Goal: Information Seeking & Learning: Learn about a topic

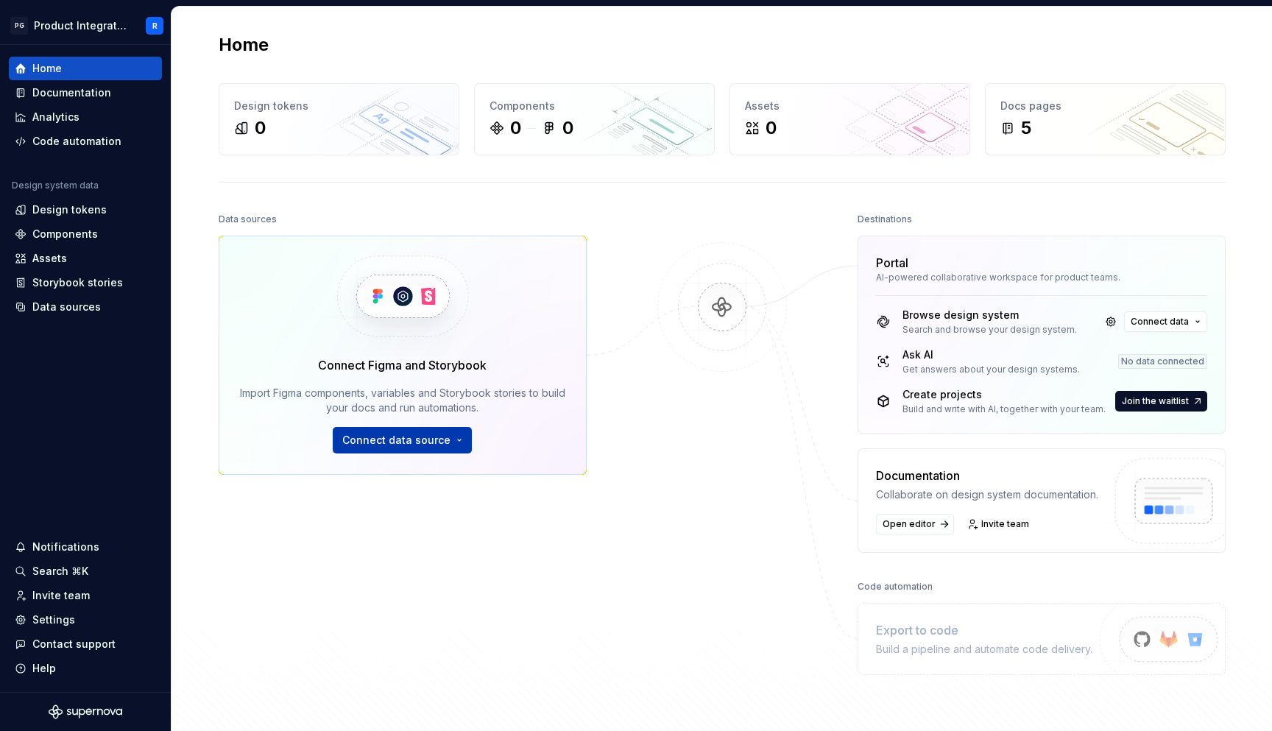
click at [437, 444] on span "Connect data source" at bounding box center [396, 440] width 108 height 15
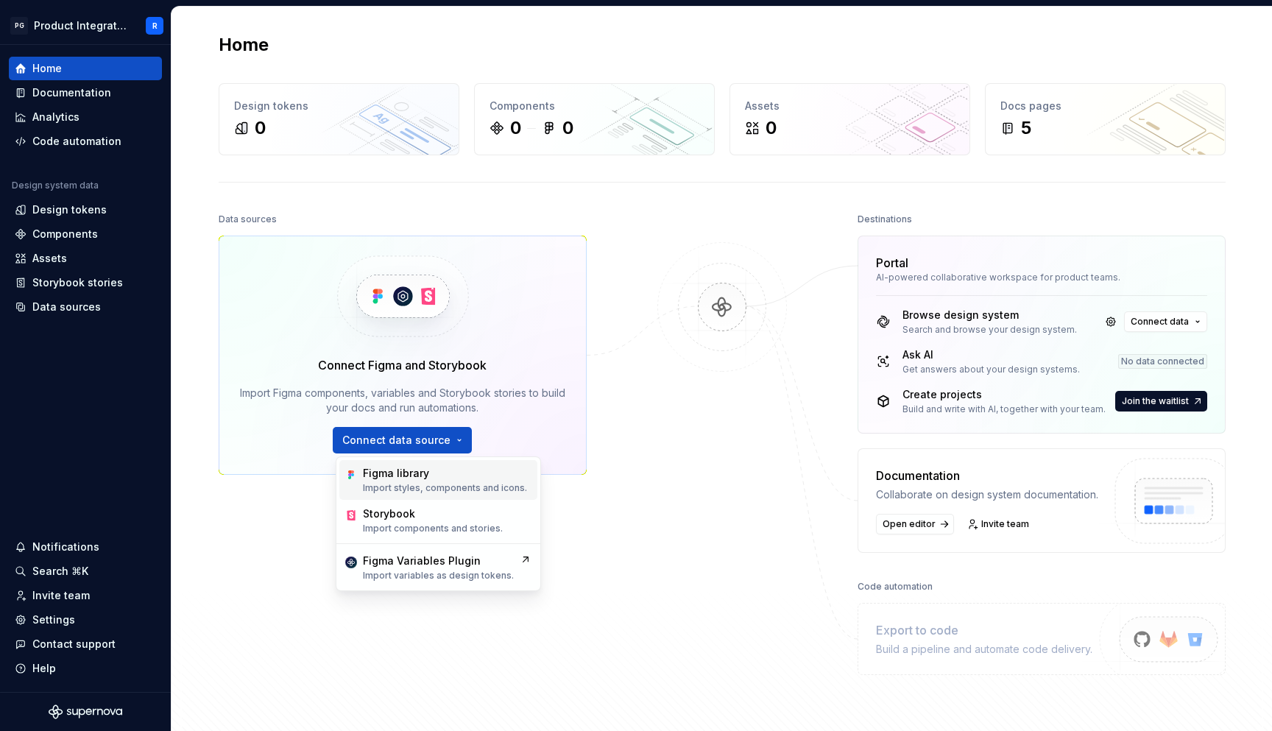
click at [438, 477] on div "Figma library" at bounding box center [445, 473] width 164 height 15
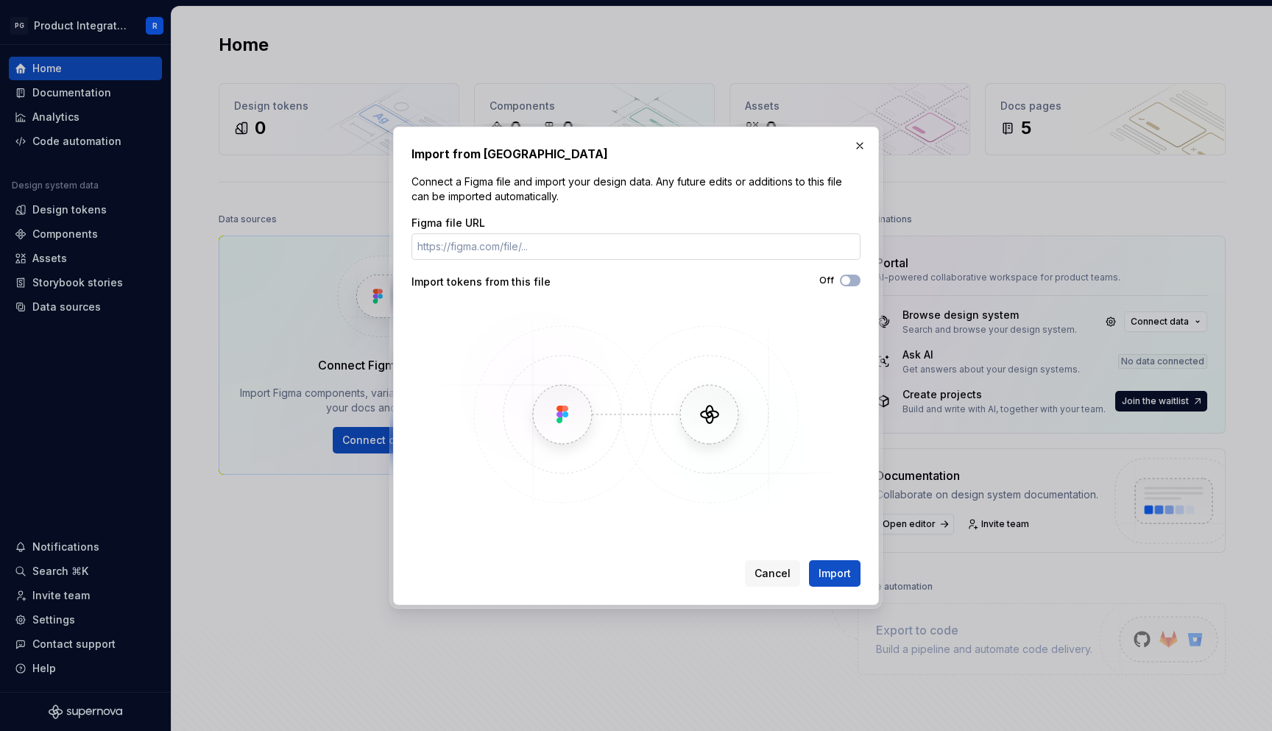
click at [666, 256] on input "Figma file URL" at bounding box center [635, 246] width 449 height 26
drag, startPoint x: 782, startPoint y: 566, endPoint x: 748, endPoint y: 541, distance: 42.7
click at [782, 566] on span "Cancel" at bounding box center [772, 573] width 36 height 15
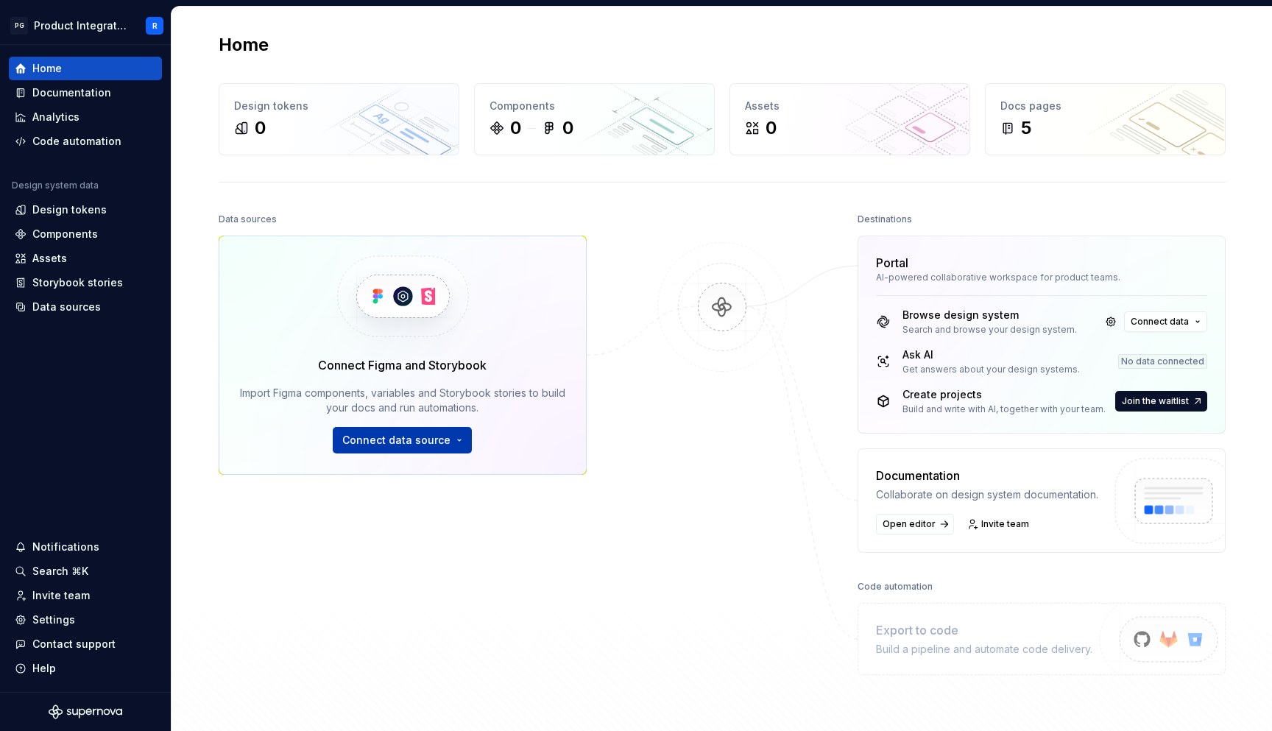
click at [412, 436] on span "Connect data source" at bounding box center [396, 440] width 108 height 15
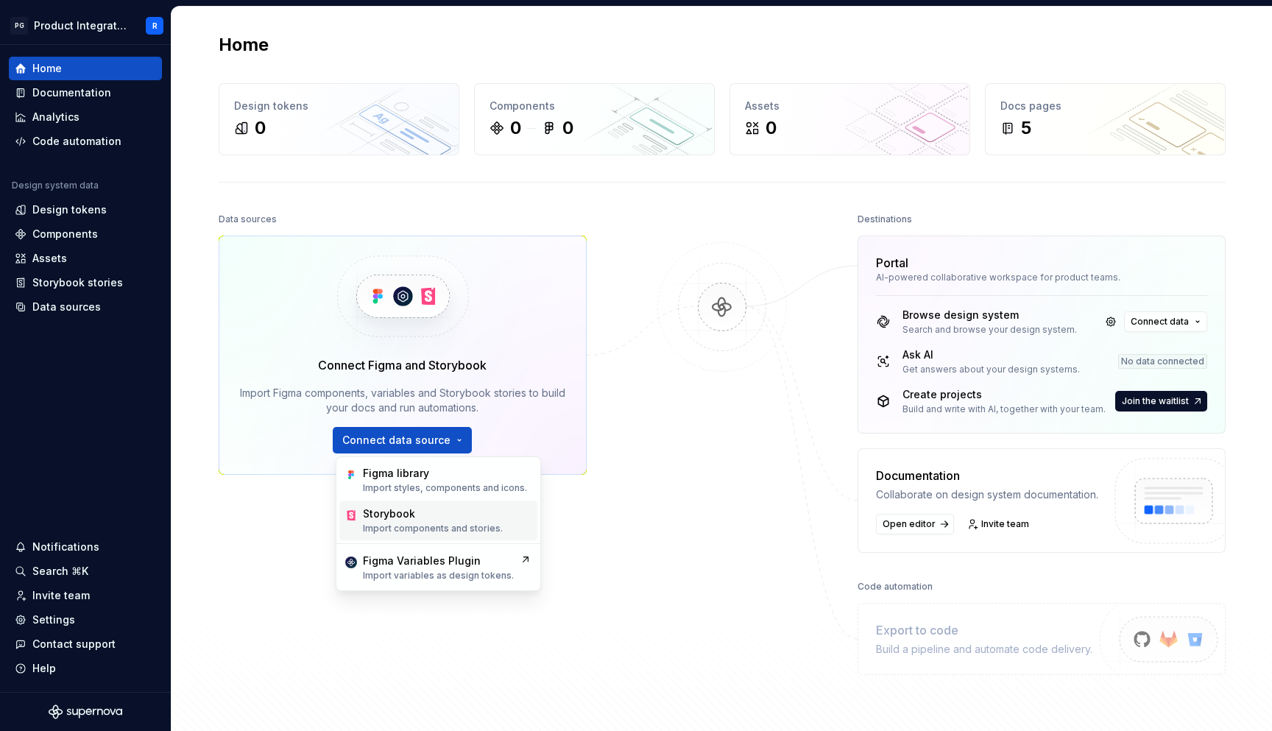
click at [434, 516] on div "Storybook" at bounding box center [433, 513] width 140 height 15
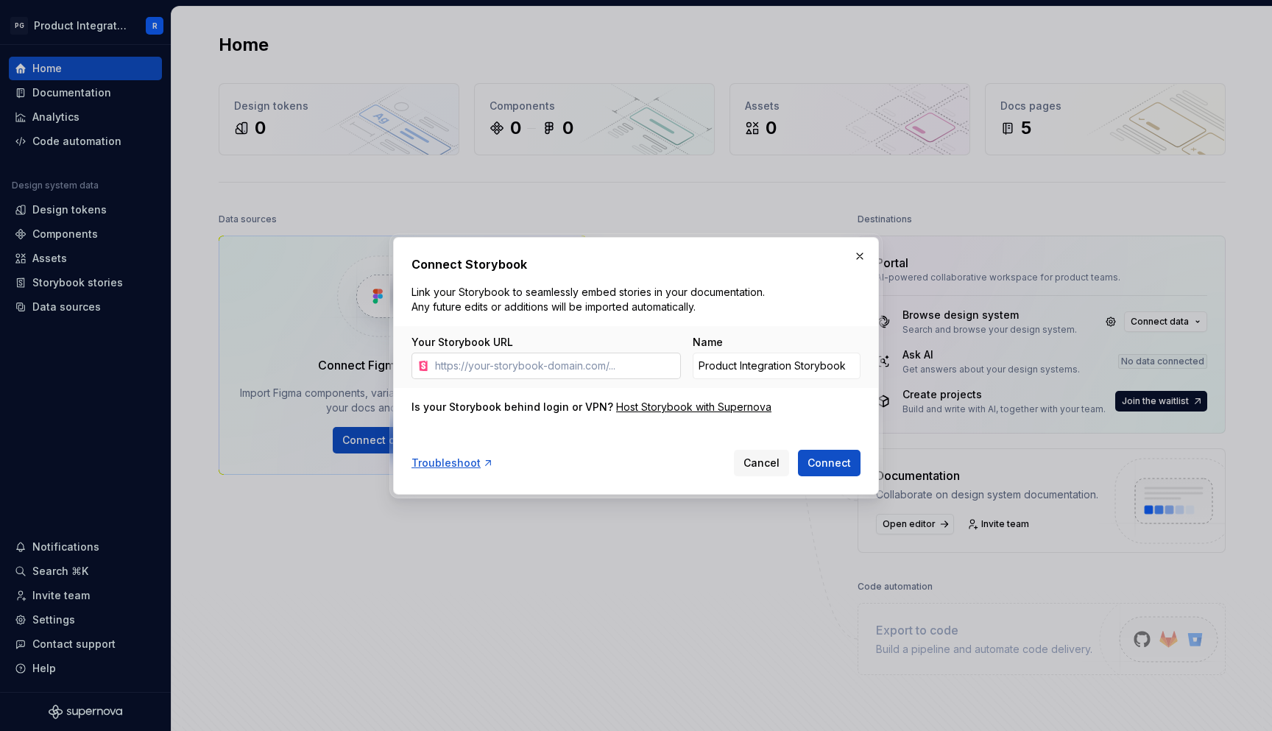
click at [597, 368] on input "Your Storybook URL" at bounding box center [555, 366] width 252 height 26
click at [775, 459] on span "Cancel" at bounding box center [761, 463] width 36 height 15
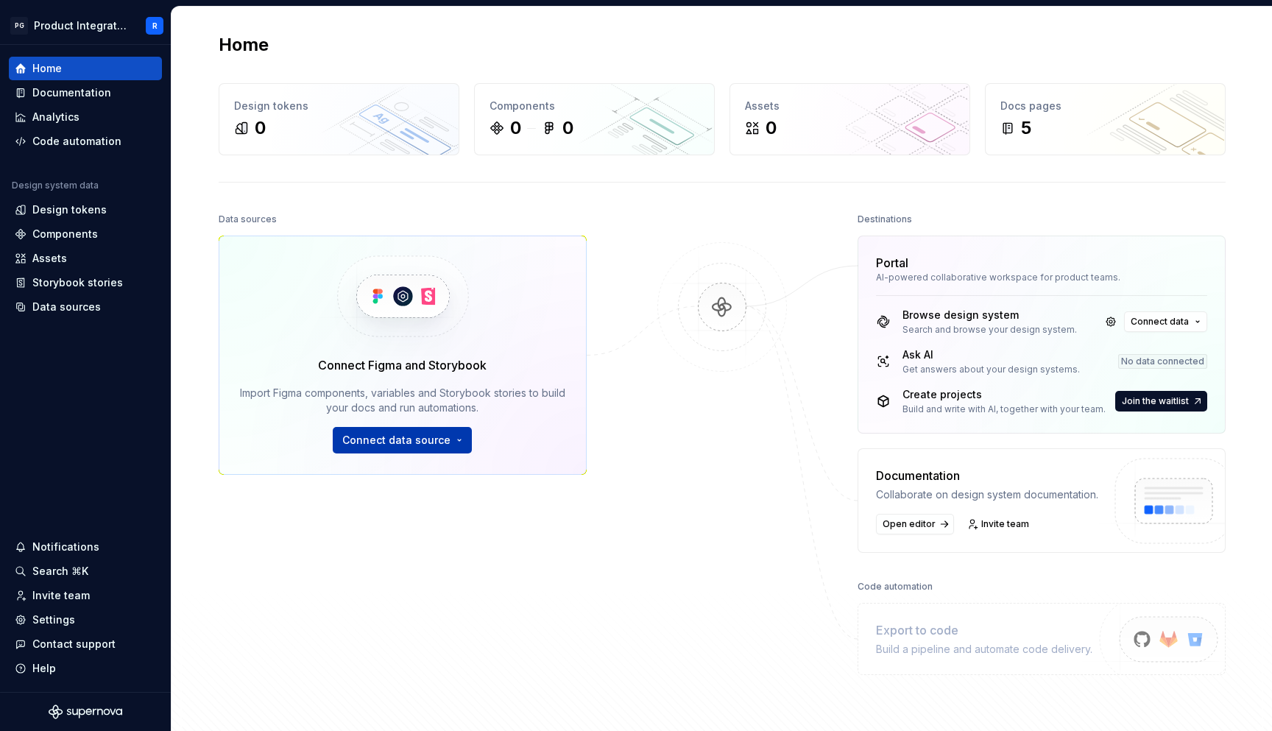
click at [443, 444] on span "Connect data source" at bounding box center [396, 440] width 108 height 15
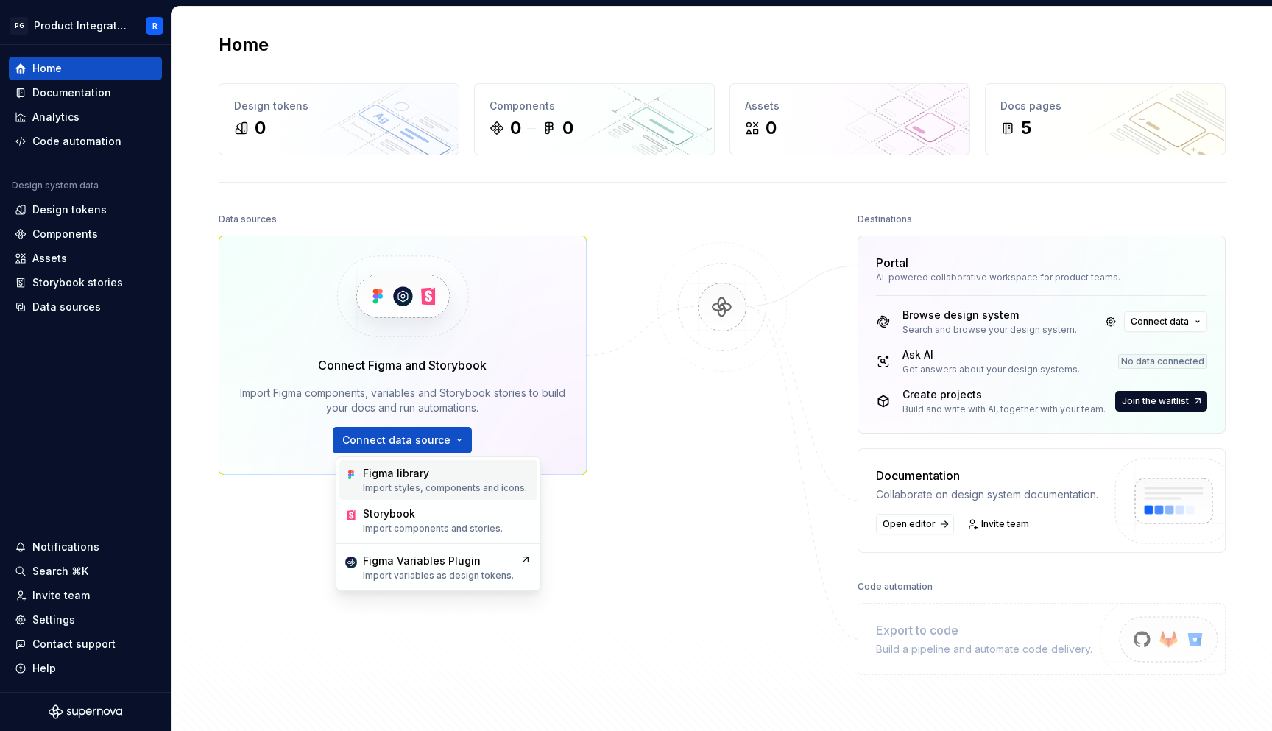
click at [447, 478] on div "Figma library" at bounding box center [445, 473] width 164 height 15
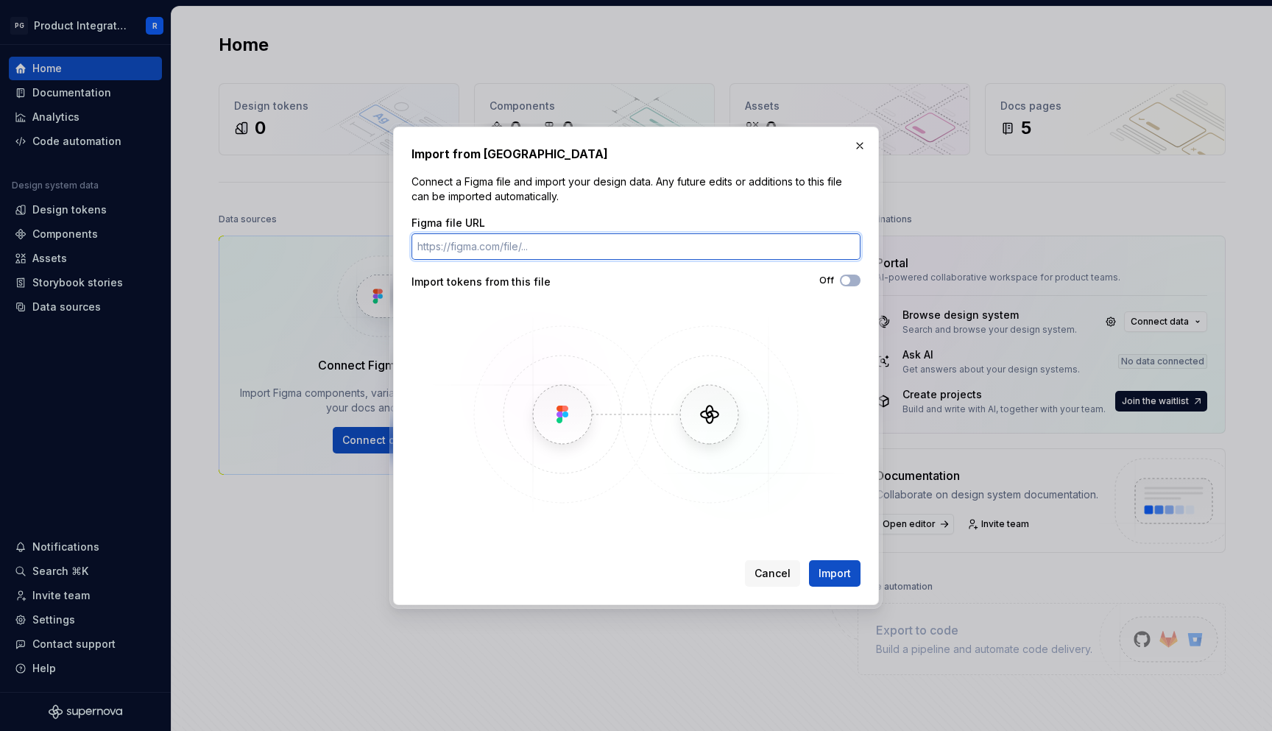
paste input "[URL][DOMAIN_NAME]"
type input "[URL][DOMAIN_NAME]"
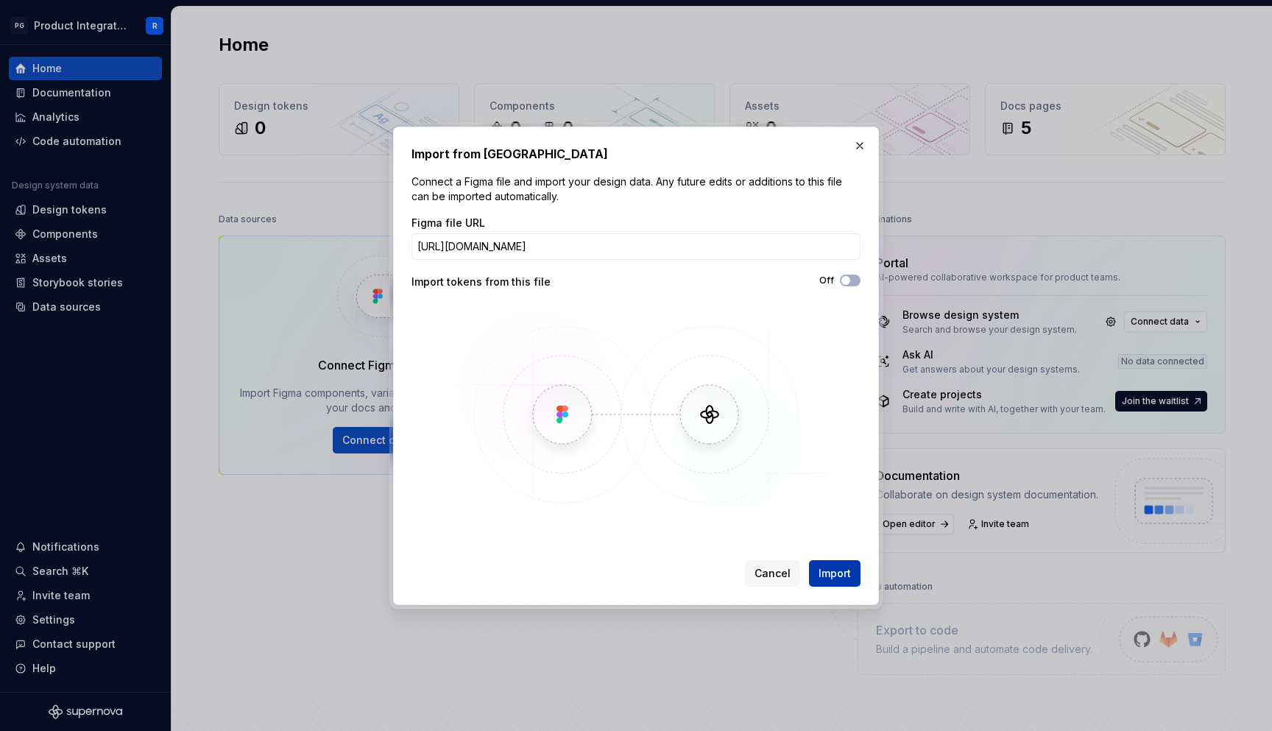
click at [836, 575] on span "Import" at bounding box center [834, 573] width 32 height 15
click at [667, 543] on div "Import from Figma Connect a Figma file and import your design data. Any future …" at bounding box center [635, 366] width 449 height 442
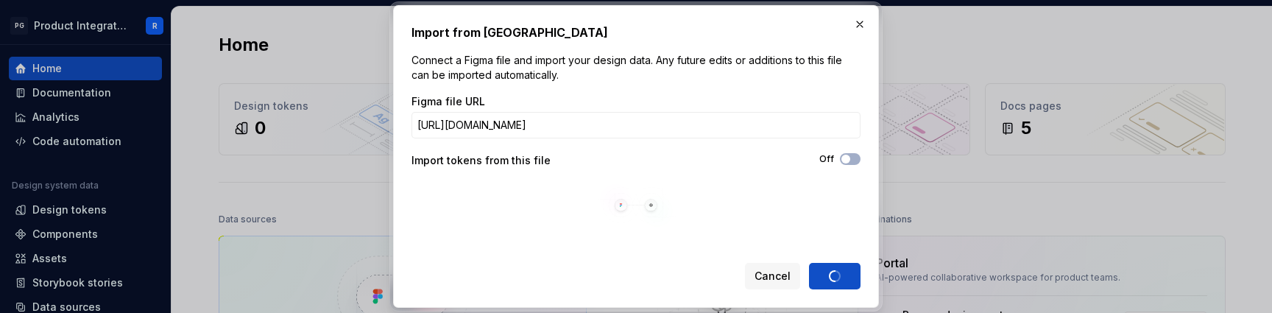
click at [800, 237] on div "Import from Figma Connect a Figma file and import your design data. Any future …" at bounding box center [635, 157] width 449 height 266
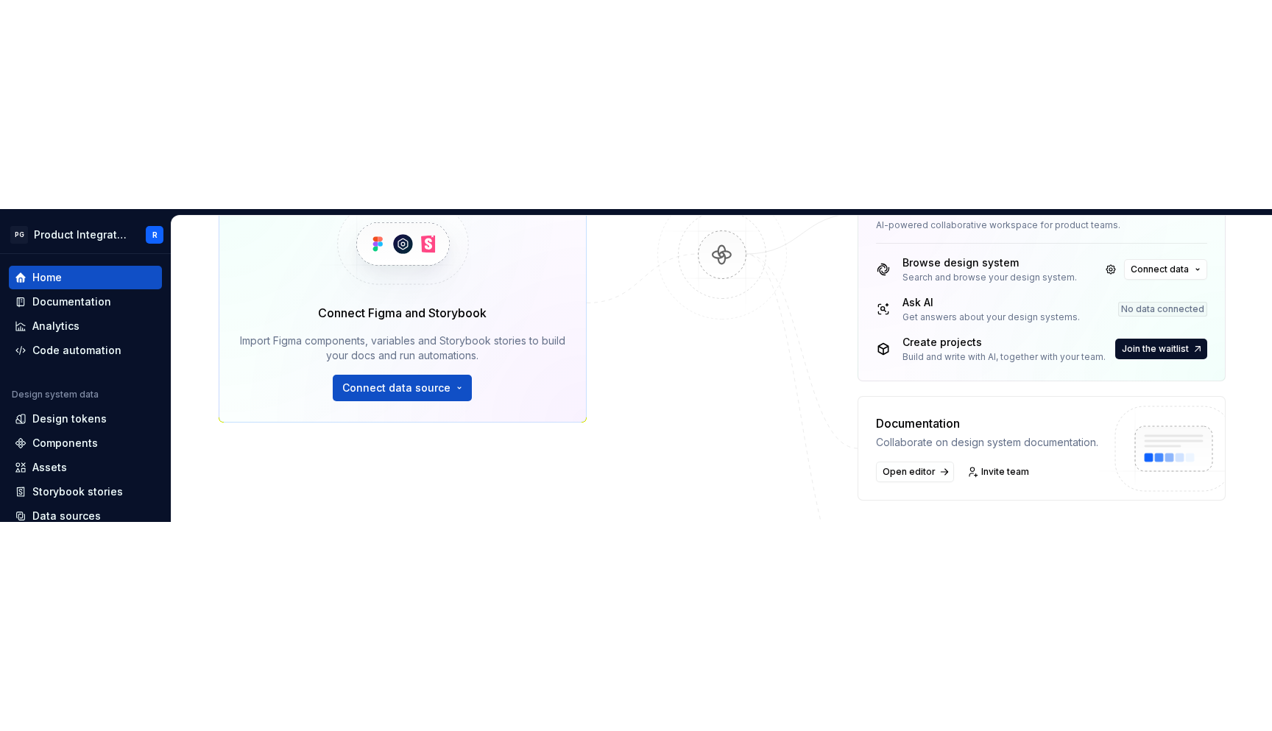
scroll to position [287, 0]
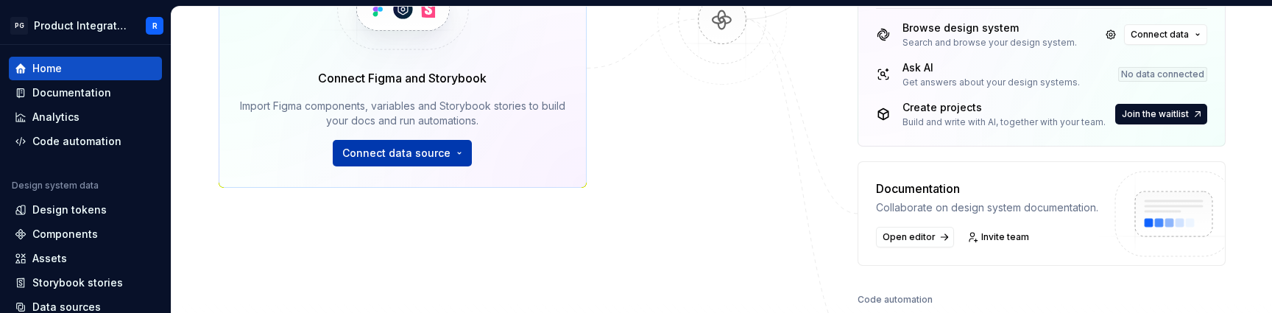
click at [442, 156] on span "Connect data source" at bounding box center [396, 153] width 108 height 15
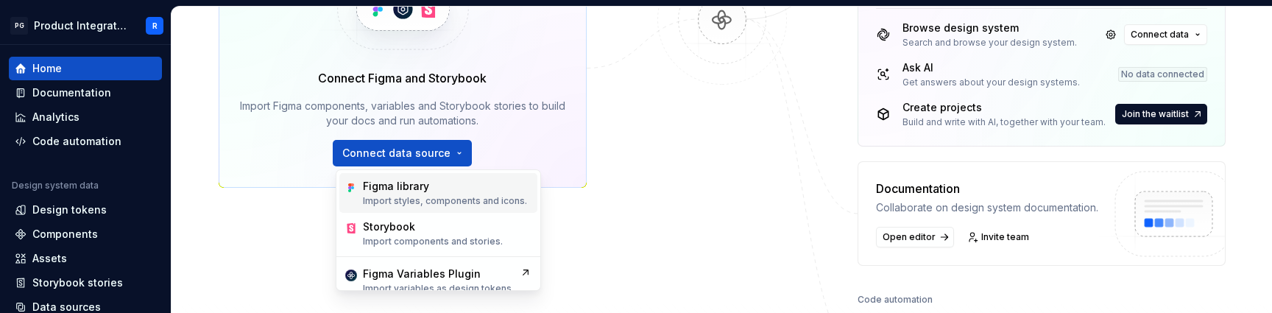
click at [430, 193] on div "Figma library" at bounding box center [445, 186] width 164 height 15
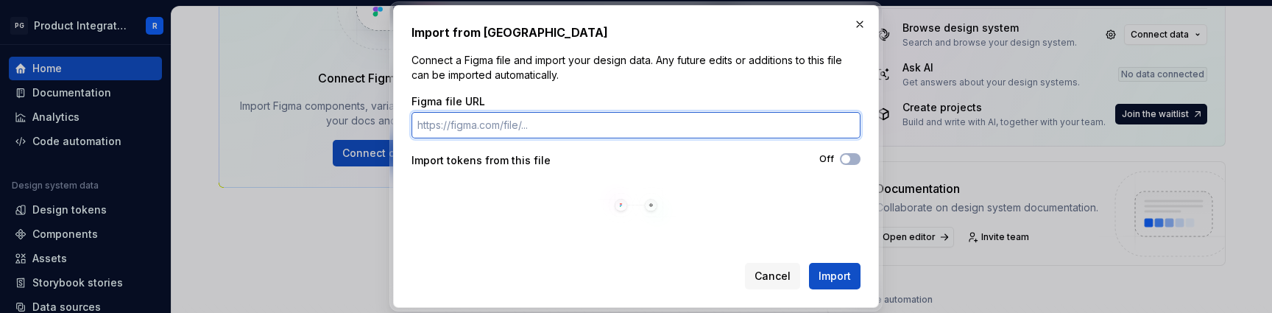
click at [517, 124] on input "Figma file URL" at bounding box center [635, 125] width 449 height 26
paste input "[URL][DOMAIN_NAME]"
type input "[URL][DOMAIN_NAME]"
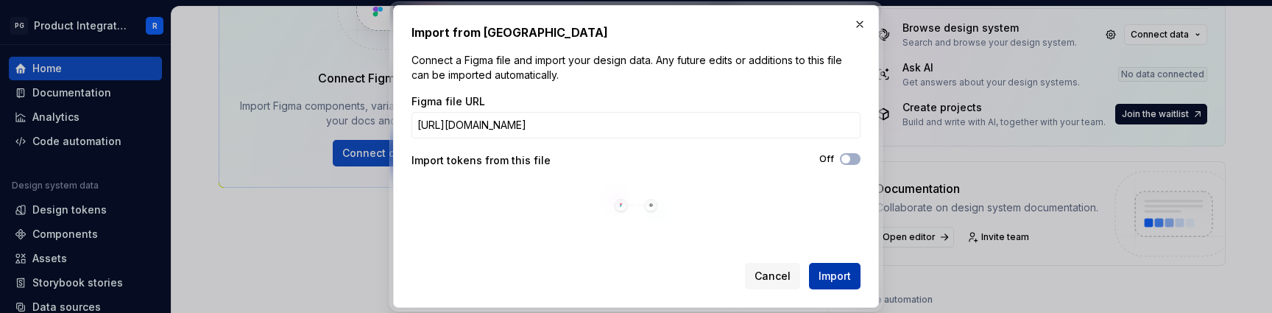
click at [839, 276] on span "Import" at bounding box center [834, 276] width 32 height 15
click at [792, 279] on button "Cancel" at bounding box center [772, 276] width 55 height 26
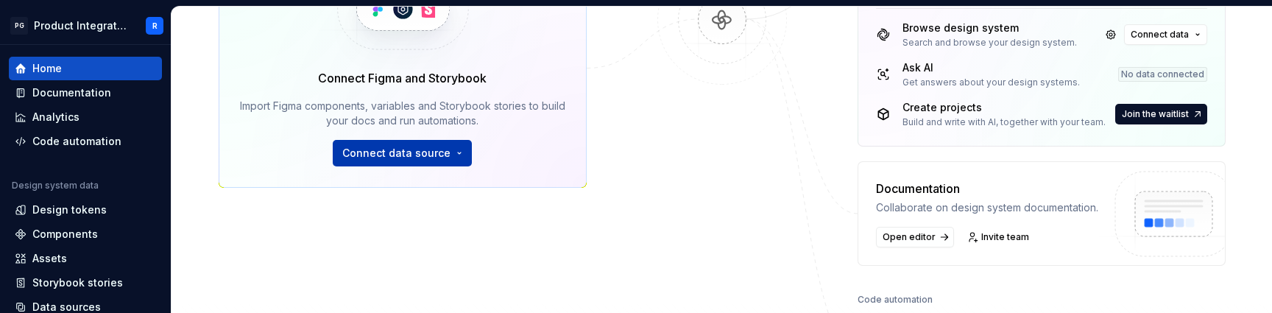
click at [426, 163] on button "Connect data source" at bounding box center [402, 153] width 139 height 26
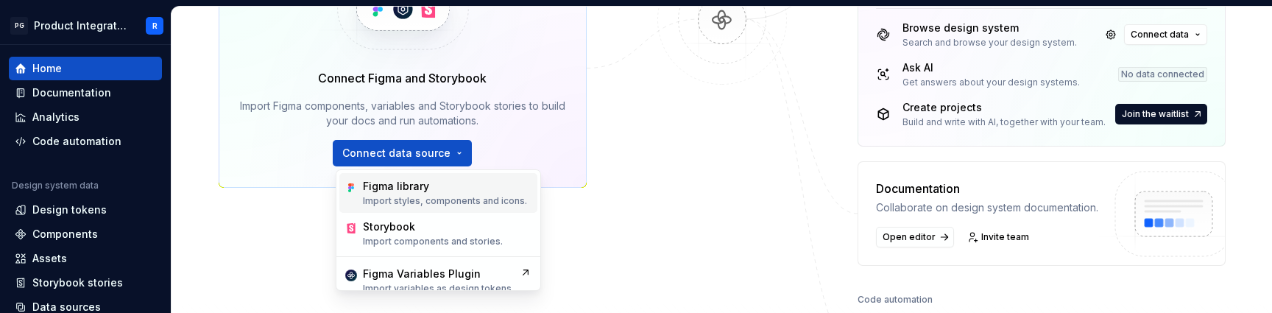
click at [427, 195] on p "Import styles, components and icons." at bounding box center [445, 201] width 164 height 12
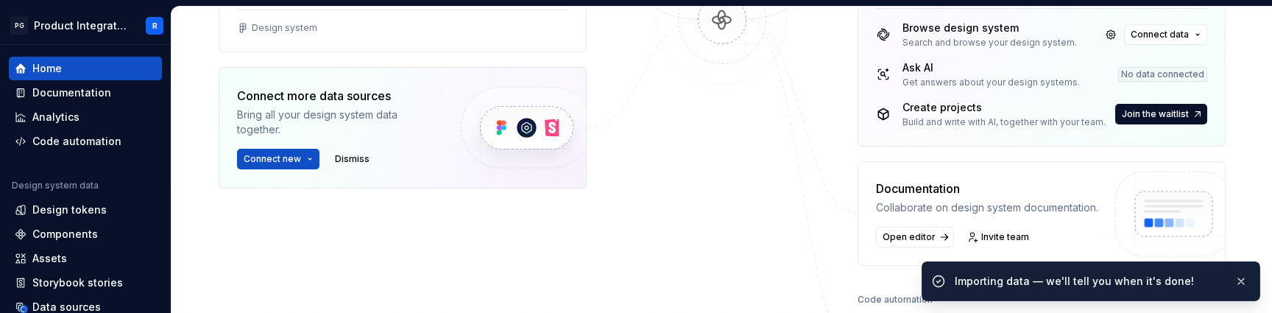
click at [856, 159] on div "Data sources Figma 1 connected files Design system Connect more data sources Br…" at bounding box center [722, 184] width 1007 height 525
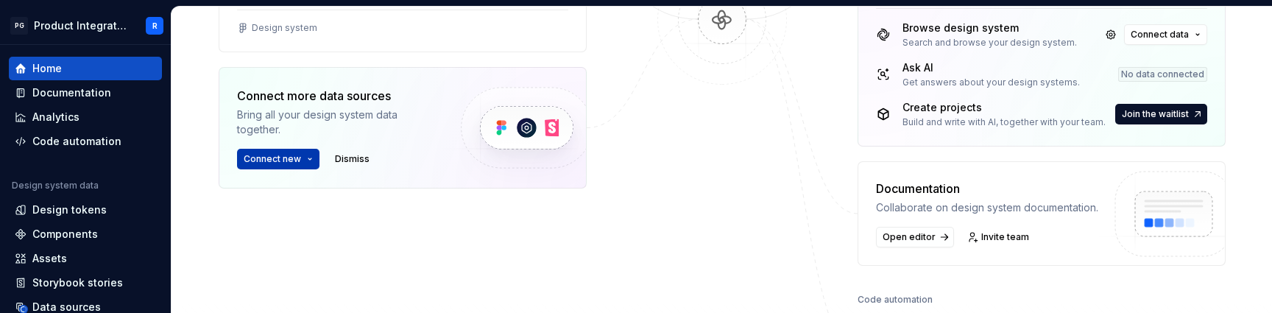
click at [299, 162] on button "Connect new" at bounding box center [278, 159] width 82 height 21
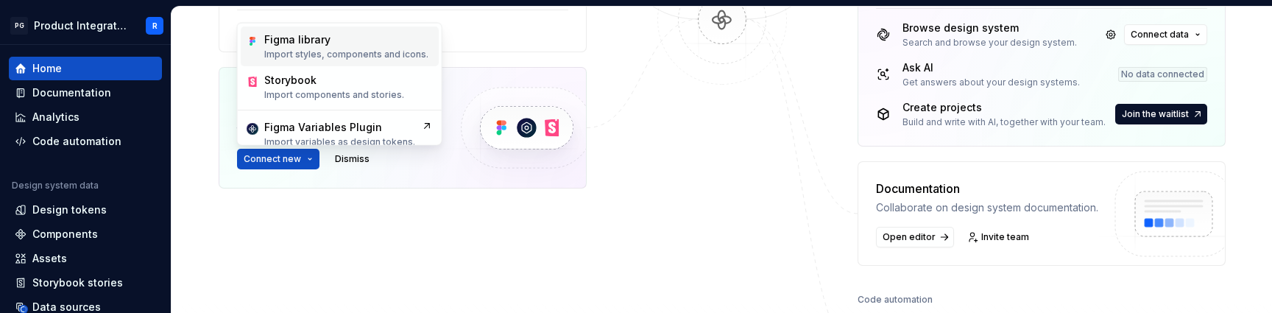
click at [341, 51] on p "Import styles, components and icons." at bounding box center [346, 55] width 164 height 12
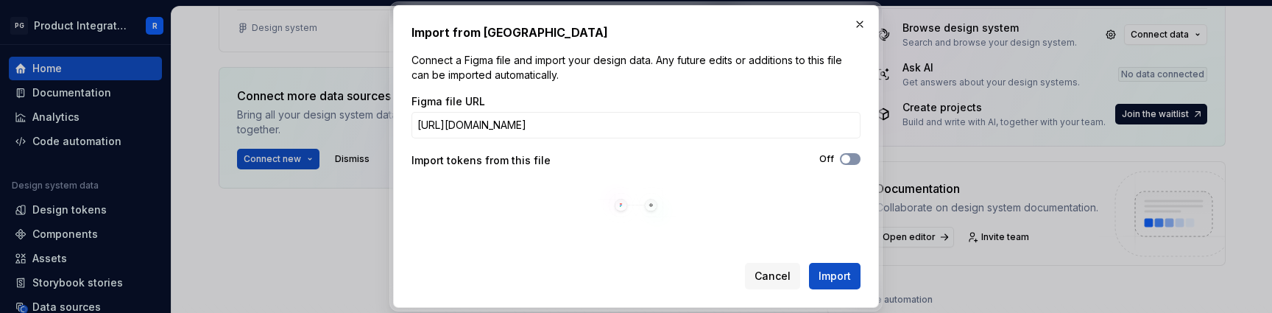
type input "[URL][DOMAIN_NAME]"
drag, startPoint x: 853, startPoint y: 160, endPoint x: 854, endPoint y: 189, distance: 28.7
click at [853, 160] on button "Off" at bounding box center [850, 159] width 21 height 12
click at [843, 272] on span "Import" at bounding box center [834, 276] width 32 height 15
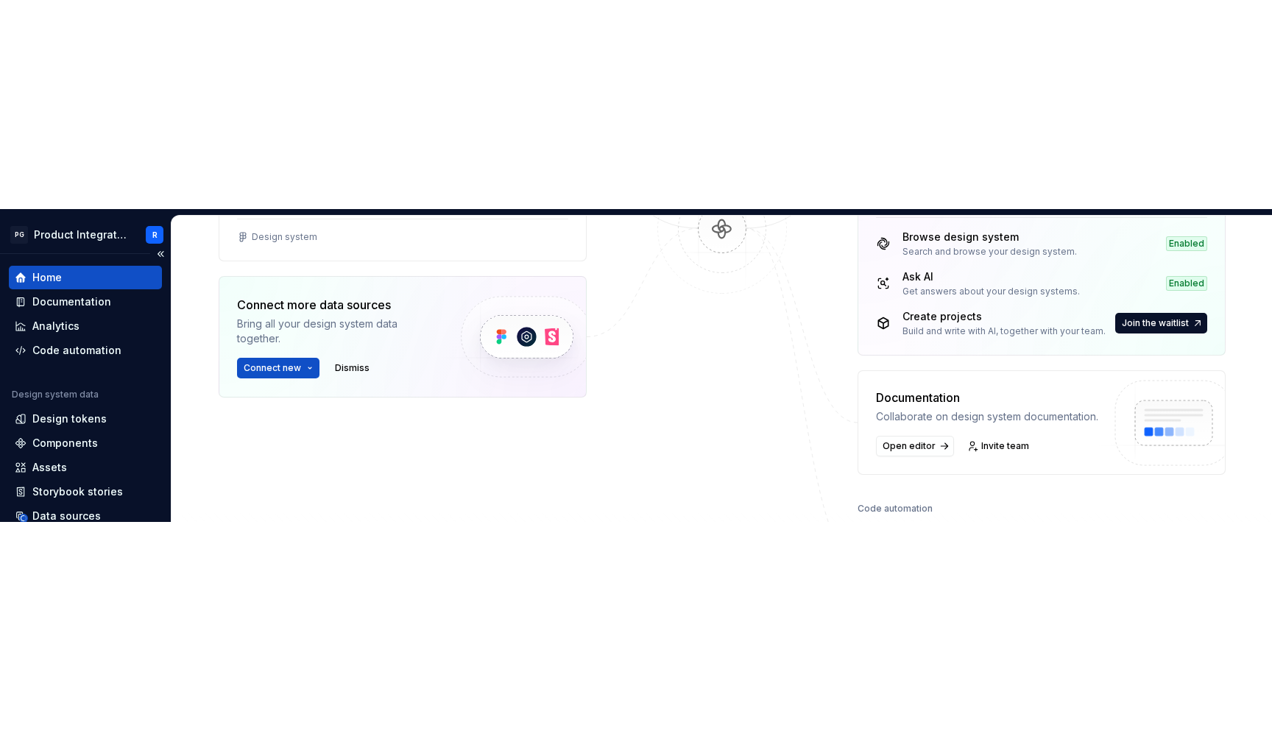
scroll to position [155, 0]
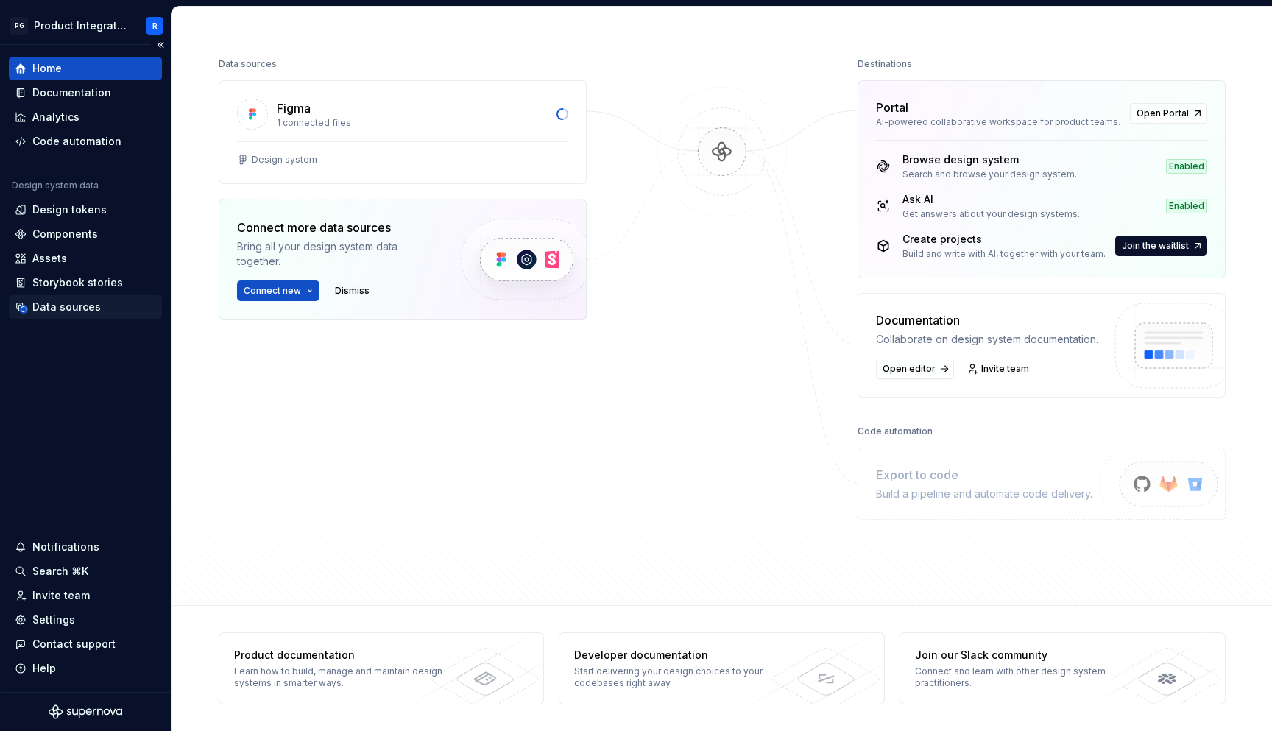
click at [93, 312] on div "Data sources" at bounding box center [85, 307] width 153 height 24
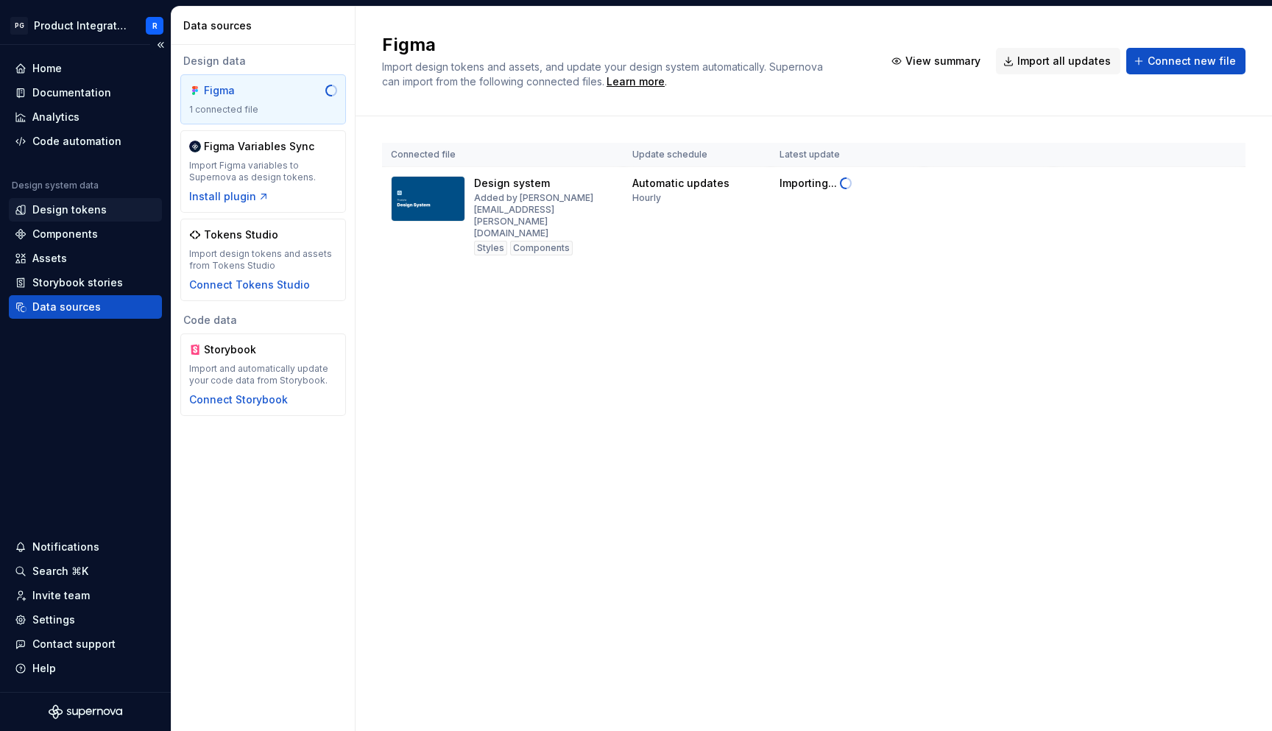
click at [69, 202] on div "Design tokens" at bounding box center [69, 209] width 74 height 15
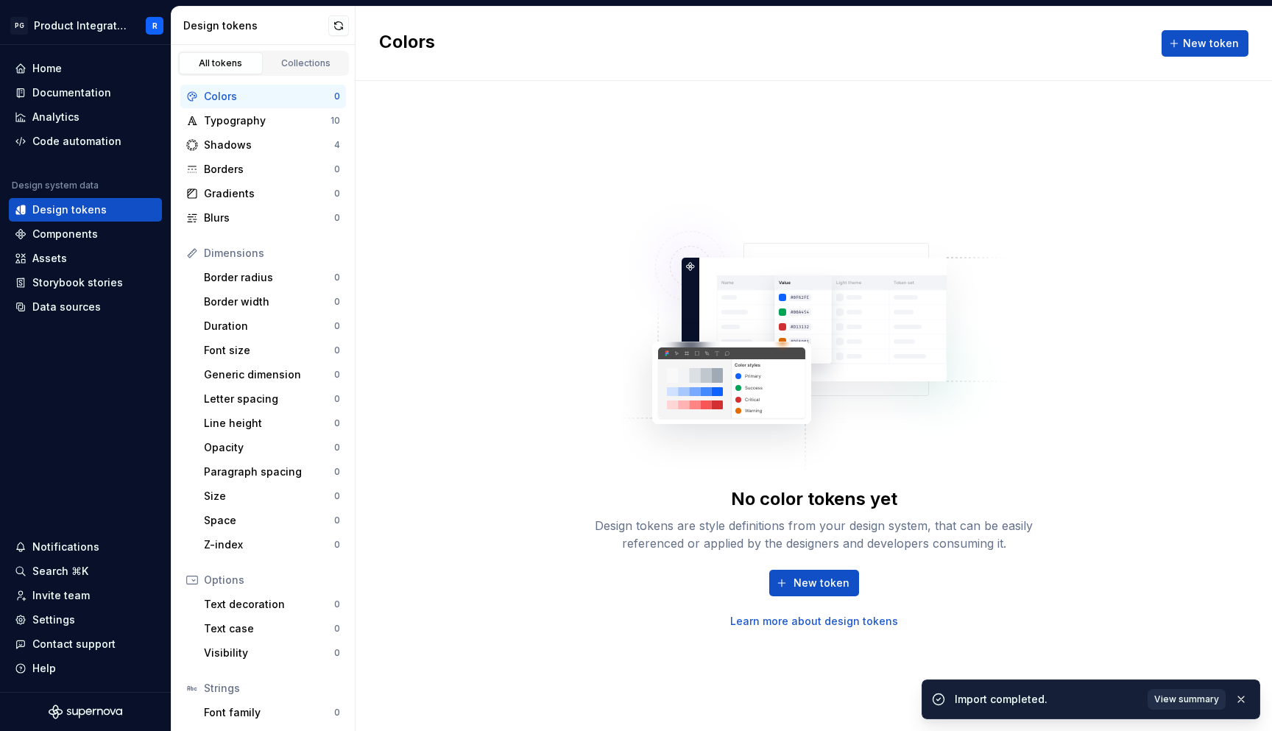
click at [1189, 312] on button "View summary" at bounding box center [1186, 699] width 78 height 21
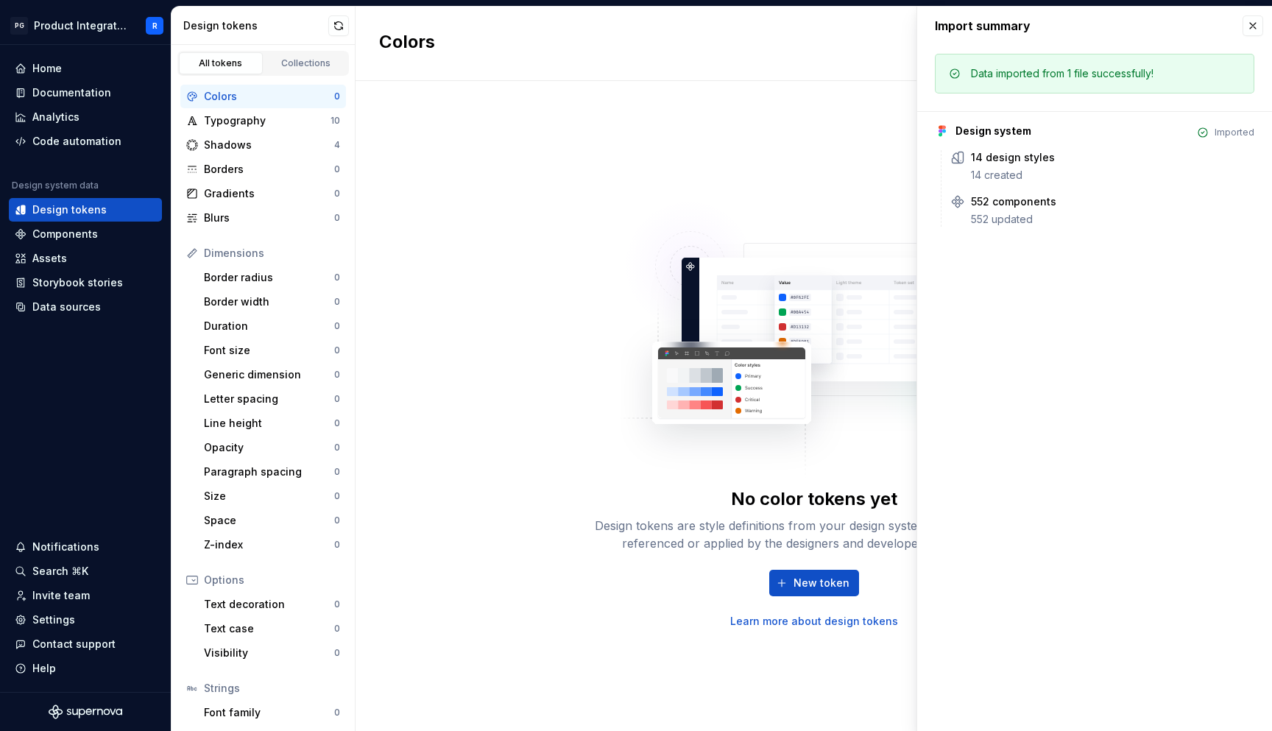
click at [531, 228] on div "No color tokens yet Design tokens are style definitions from your design system…" at bounding box center [813, 406] width 916 height 650
click at [1058, 155] on icon at bounding box center [1064, 158] width 12 height 12
click at [1059, 155] on icon at bounding box center [1064, 158] width 12 height 12
click at [985, 160] on div "14 design styles" at bounding box center [1013, 157] width 84 height 15
click at [62, 239] on div "Components" at bounding box center [64, 234] width 65 height 15
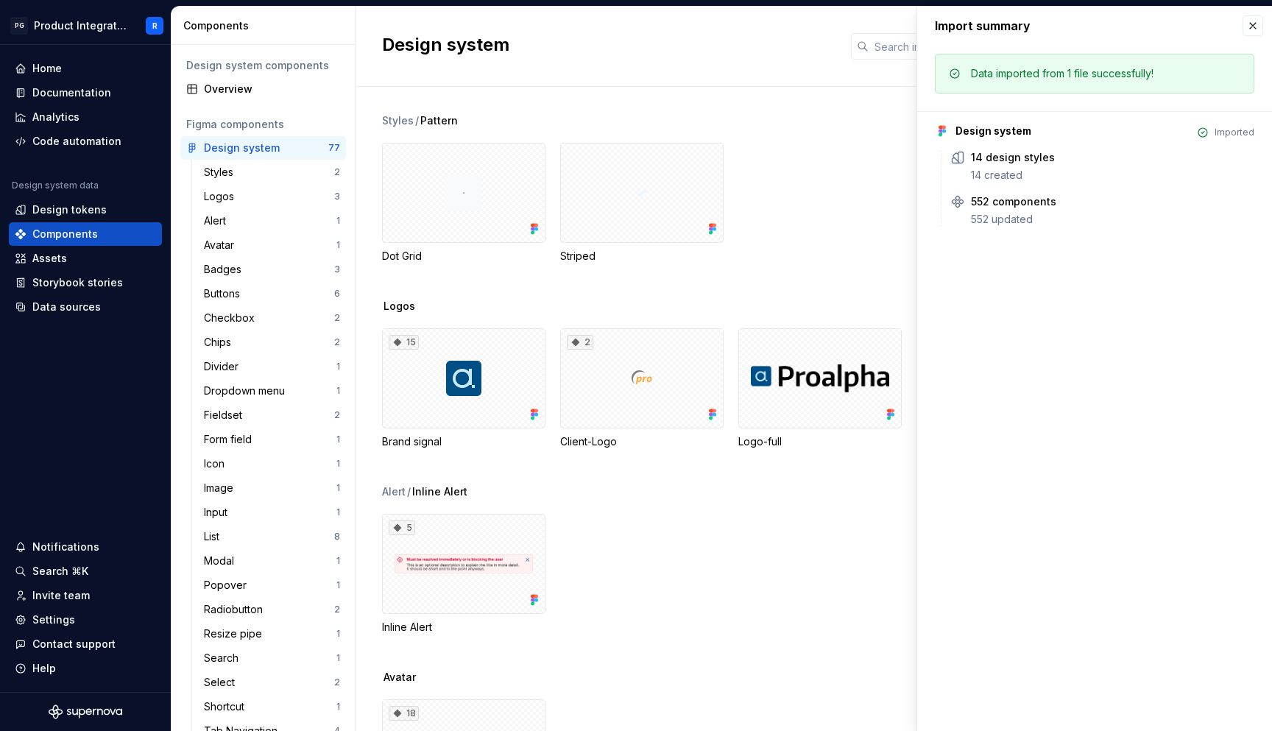
scroll to position [5, 0]
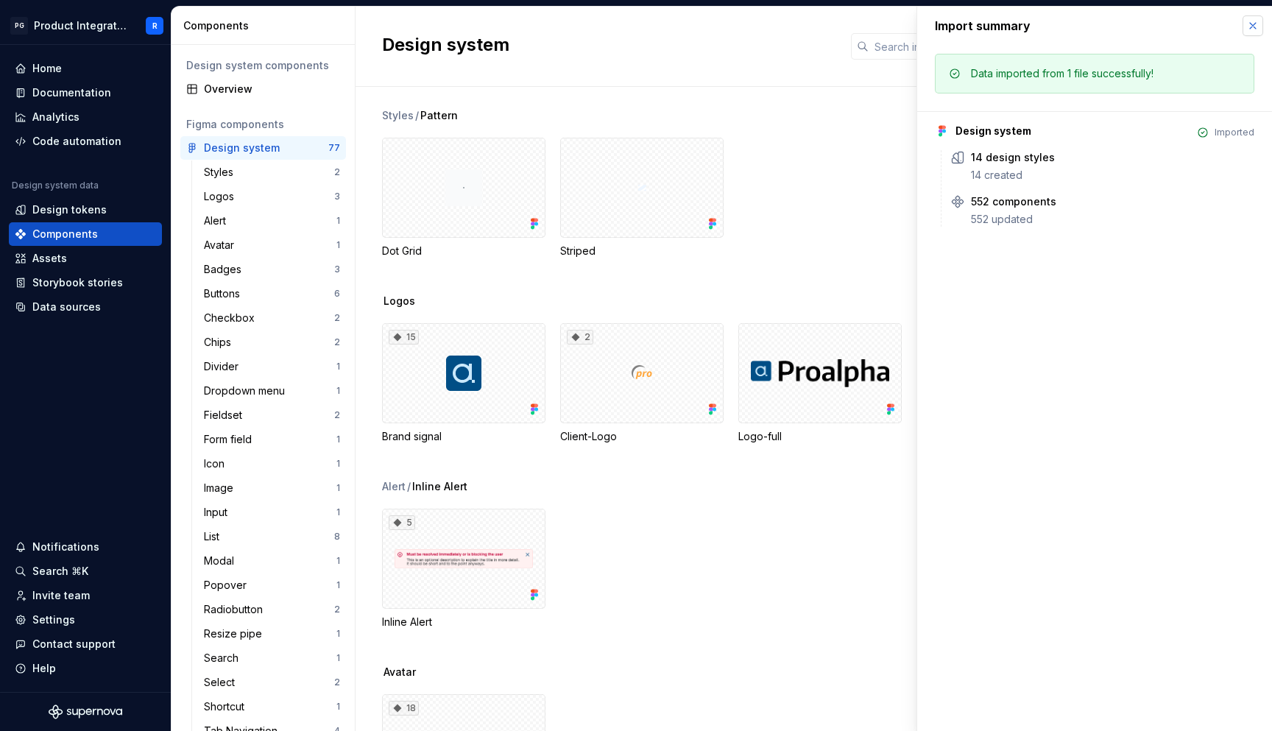
click at [1255, 23] on button "button" at bounding box center [1252, 25] width 21 height 21
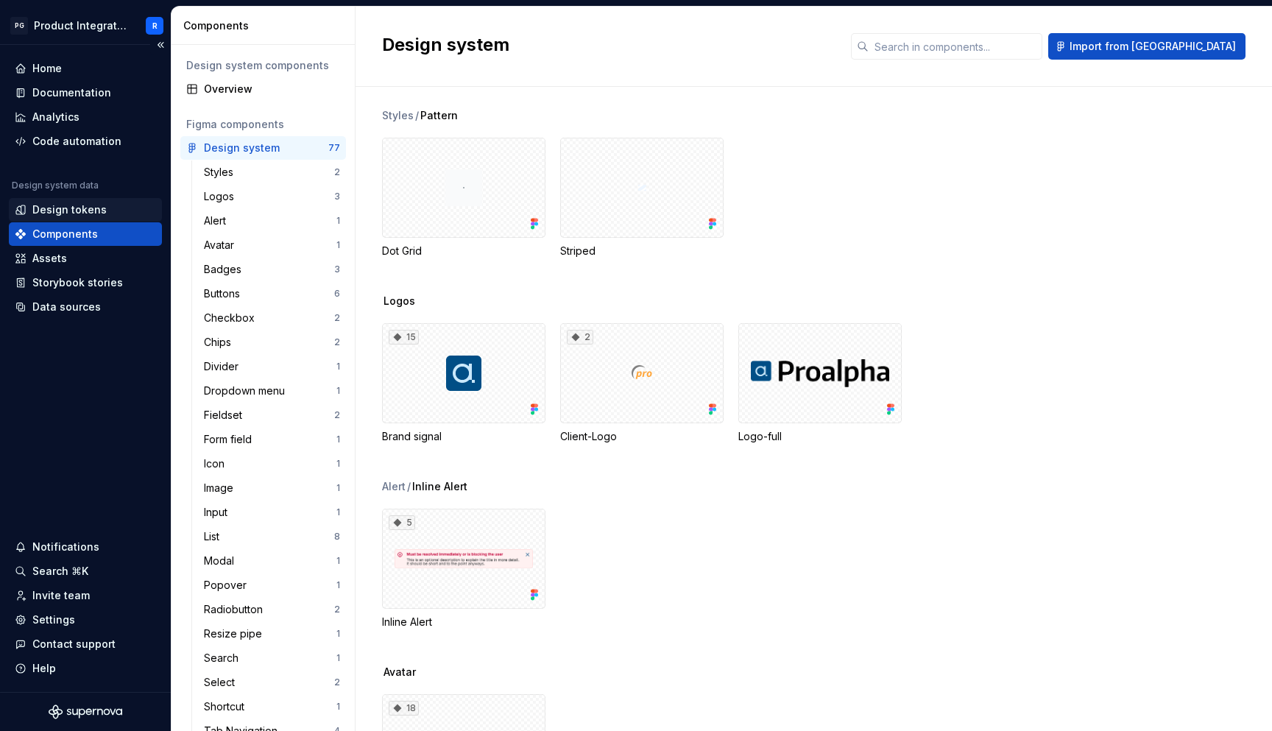
click at [86, 216] on div "Design tokens" at bounding box center [69, 209] width 74 height 15
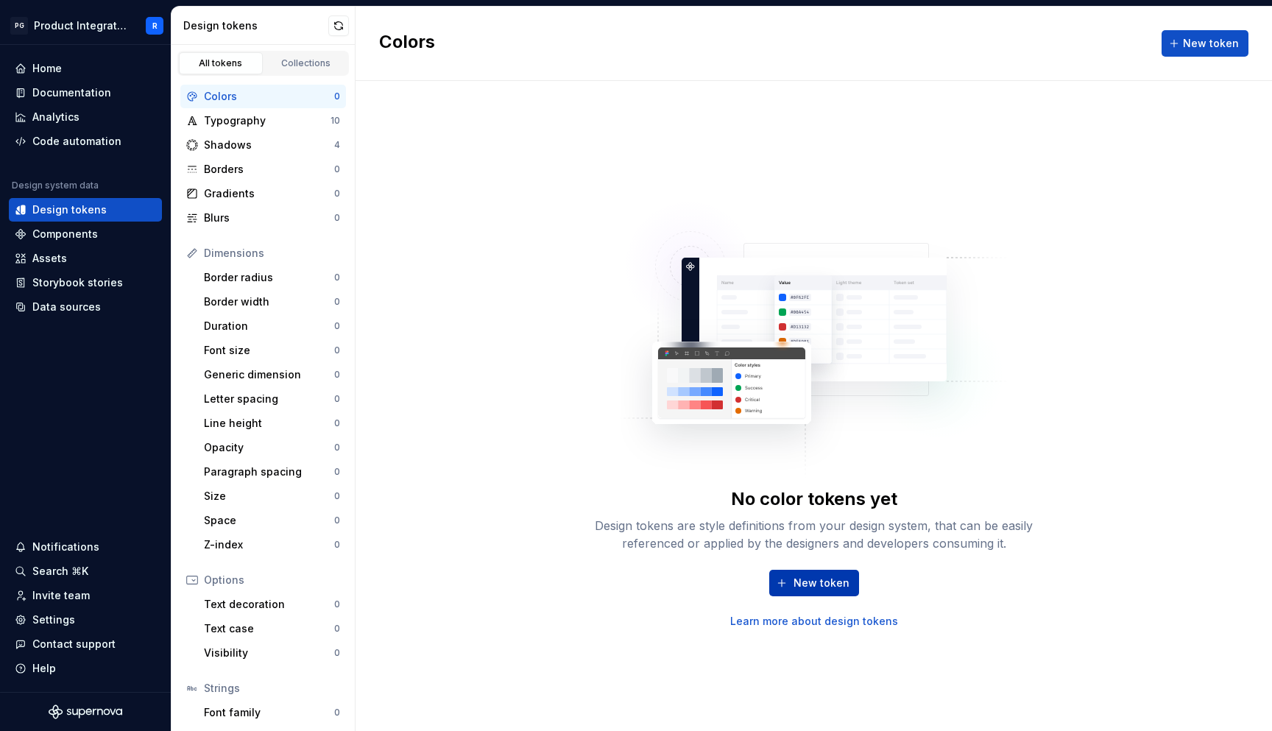
click at [826, 312] on span "New token" at bounding box center [821, 582] width 56 height 15
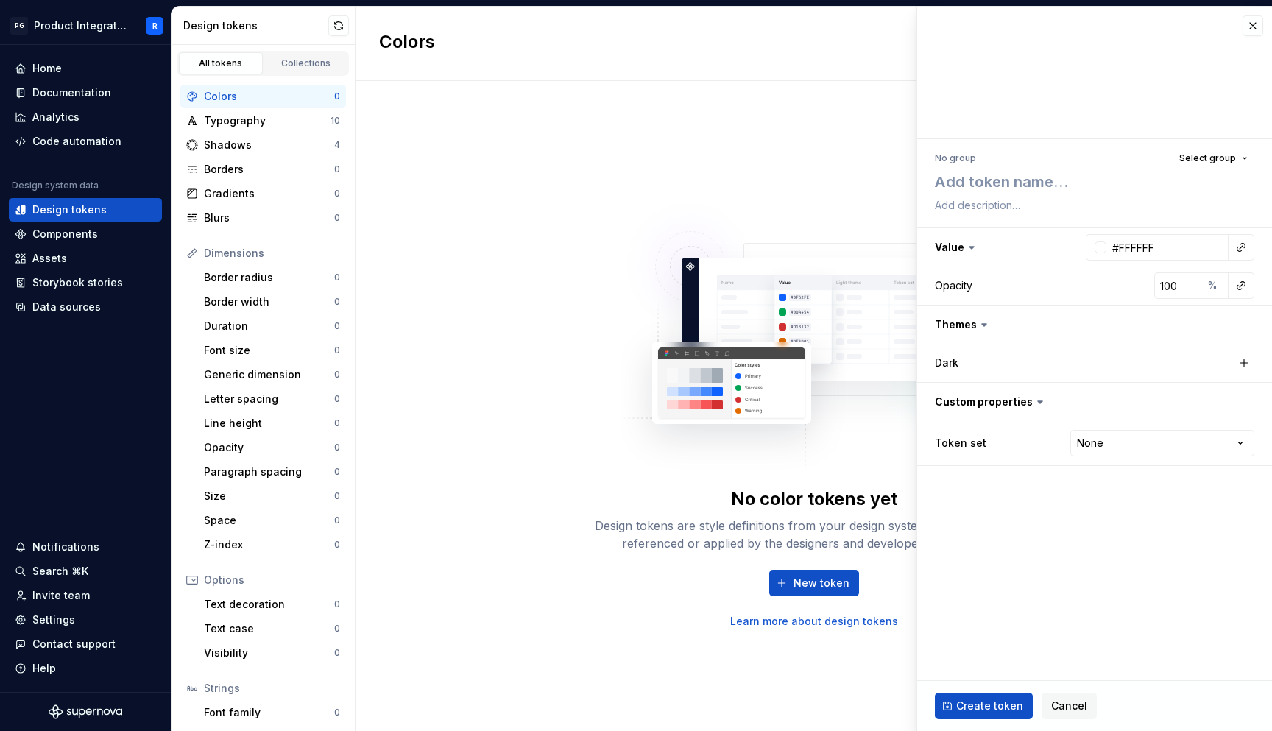
click at [509, 278] on div "No color tokens yet Design tokens are style definitions from your design system…" at bounding box center [813, 406] width 916 height 650
click at [1250, 26] on button "button" at bounding box center [1252, 25] width 21 height 21
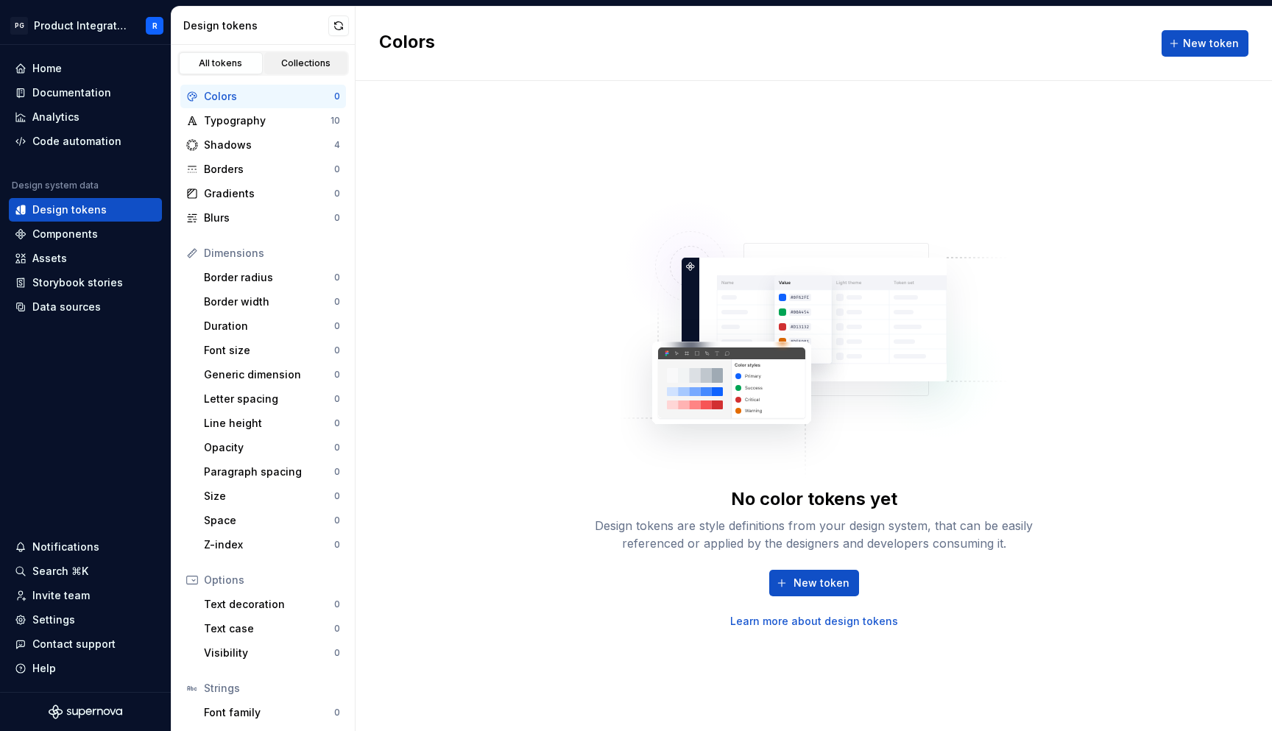
click at [290, 60] on div "Collections" at bounding box center [306, 63] width 74 height 12
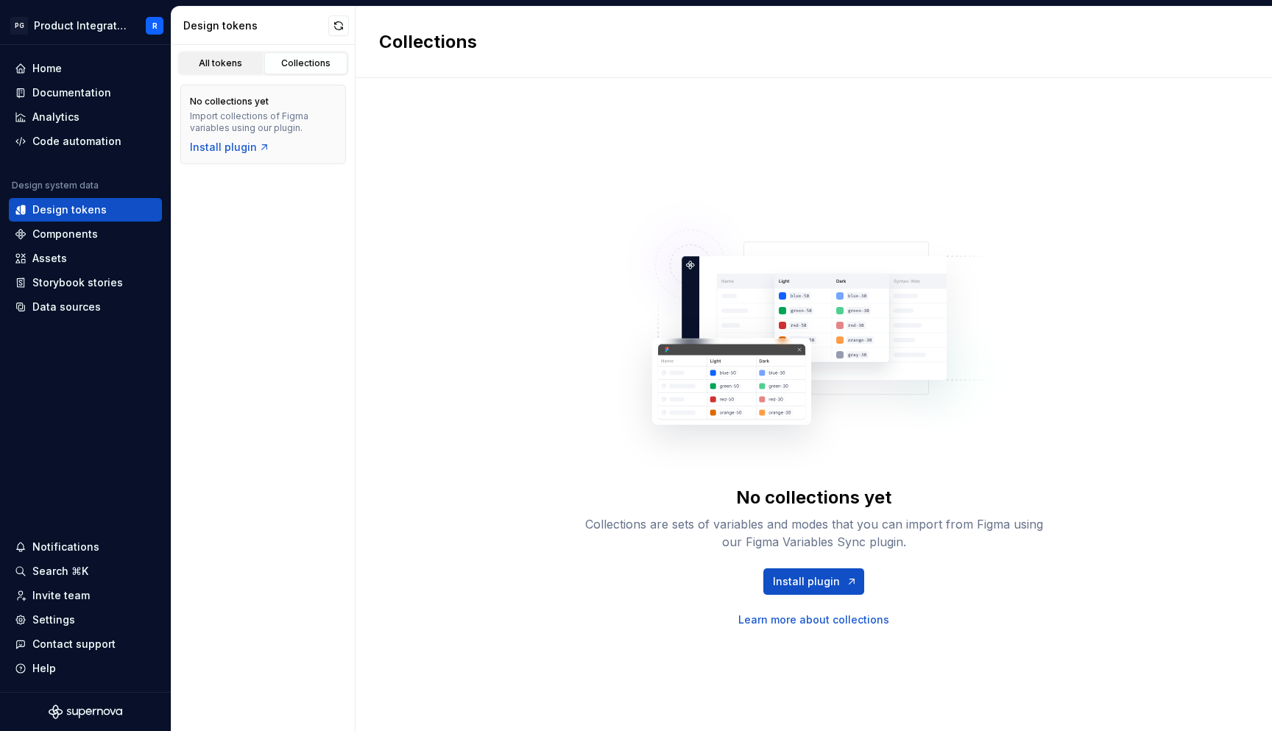
click at [227, 65] on div "All tokens" at bounding box center [221, 63] width 74 height 12
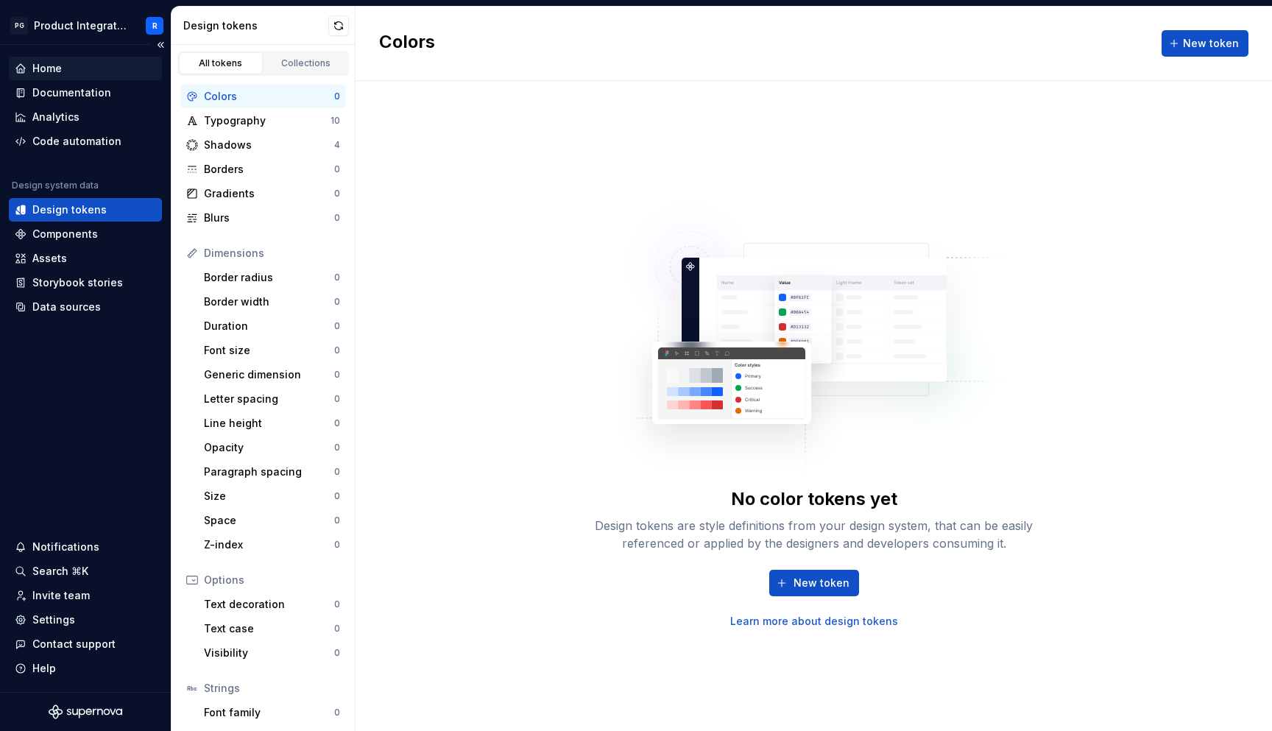
click at [71, 79] on div "Home" at bounding box center [85, 69] width 153 height 24
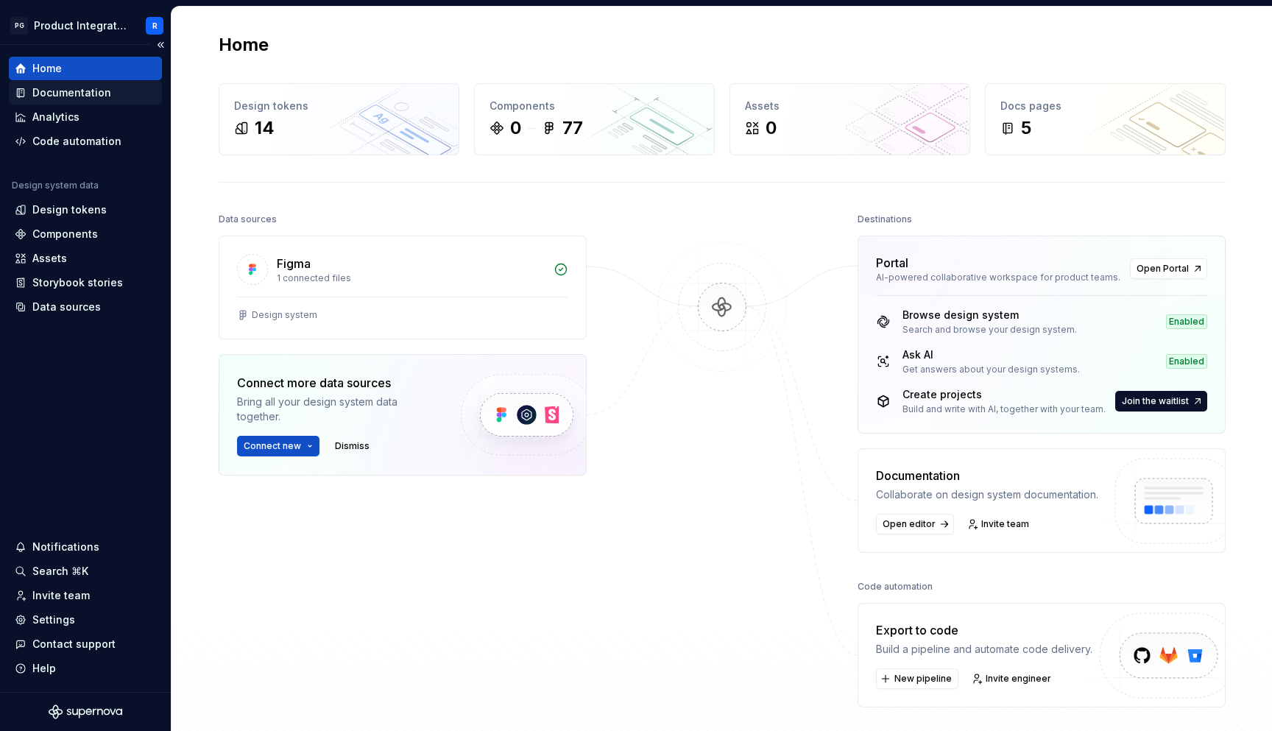
click at [70, 88] on div "Documentation" at bounding box center [71, 92] width 79 height 15
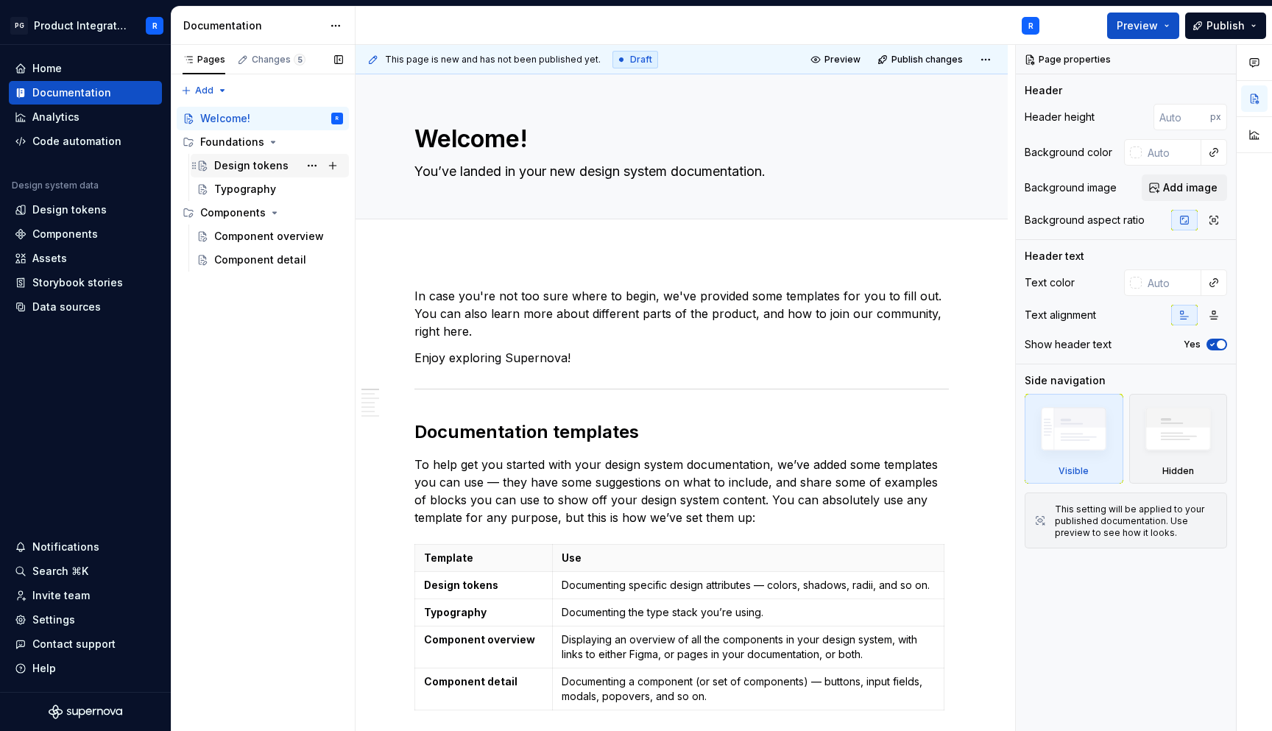
click at [269, 168] on div "Design tokens" at bounding box center [251, 165] width 74 height 15
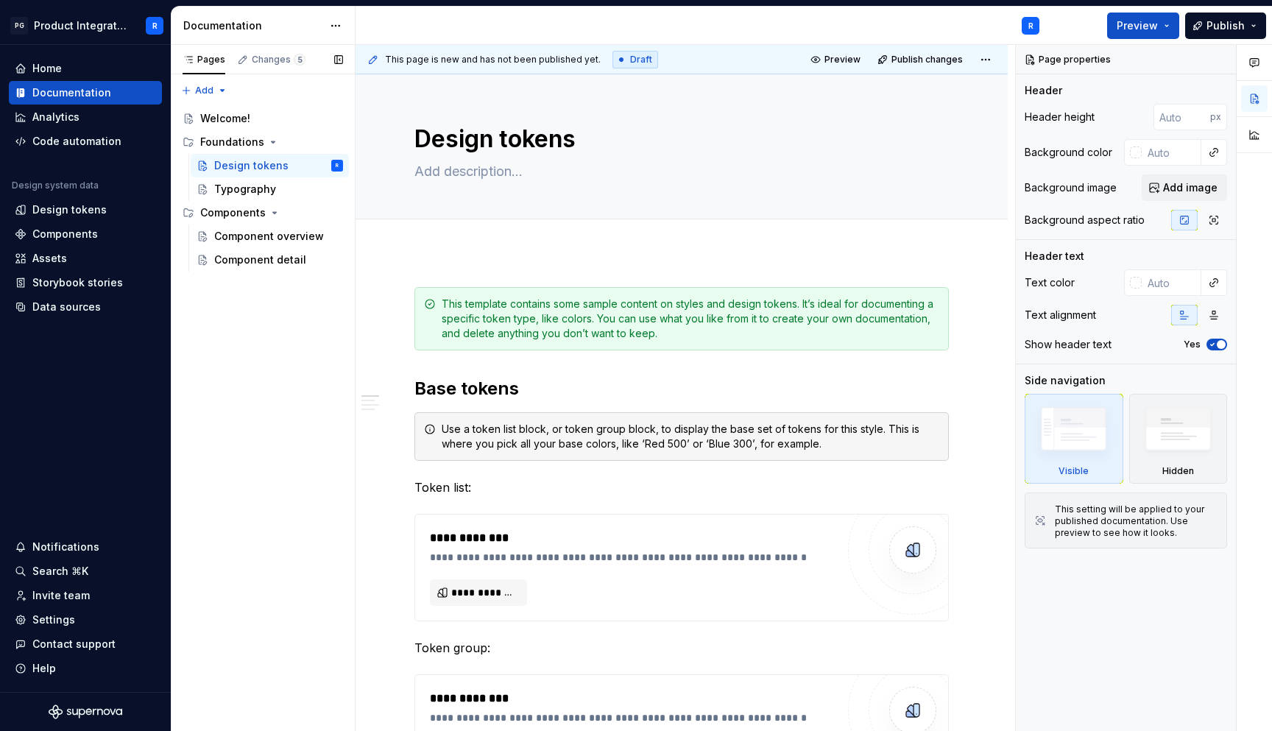
click at [241, 312] on div "Pages Changes 5 Add Accessibility guide for tree Page tree. Navigate the tree w…" at bounding box center [263, 388] width 184 height 687
click at [71, 208] on div "Design tokens" at bounding box center [69, 209] width 74 height 15
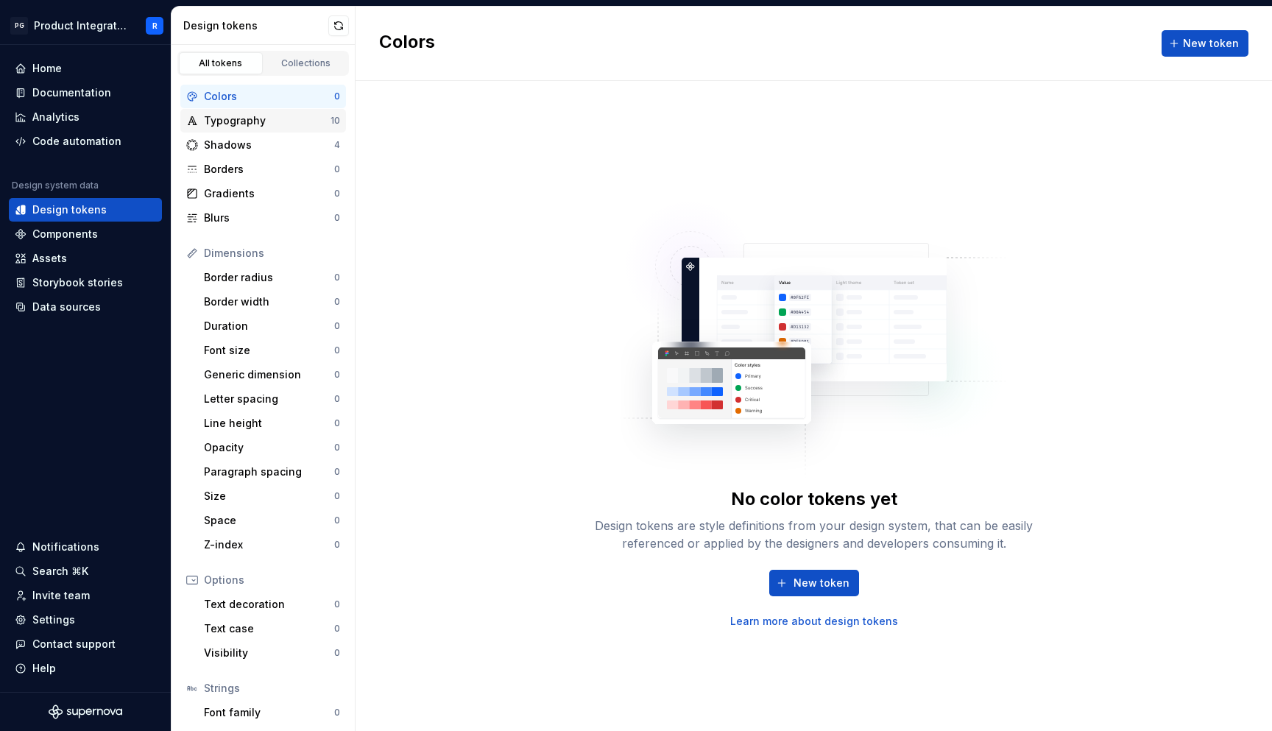
click at [248, 128] on div "Typography 10" at bounding box center [263, 121] width 166 height 24
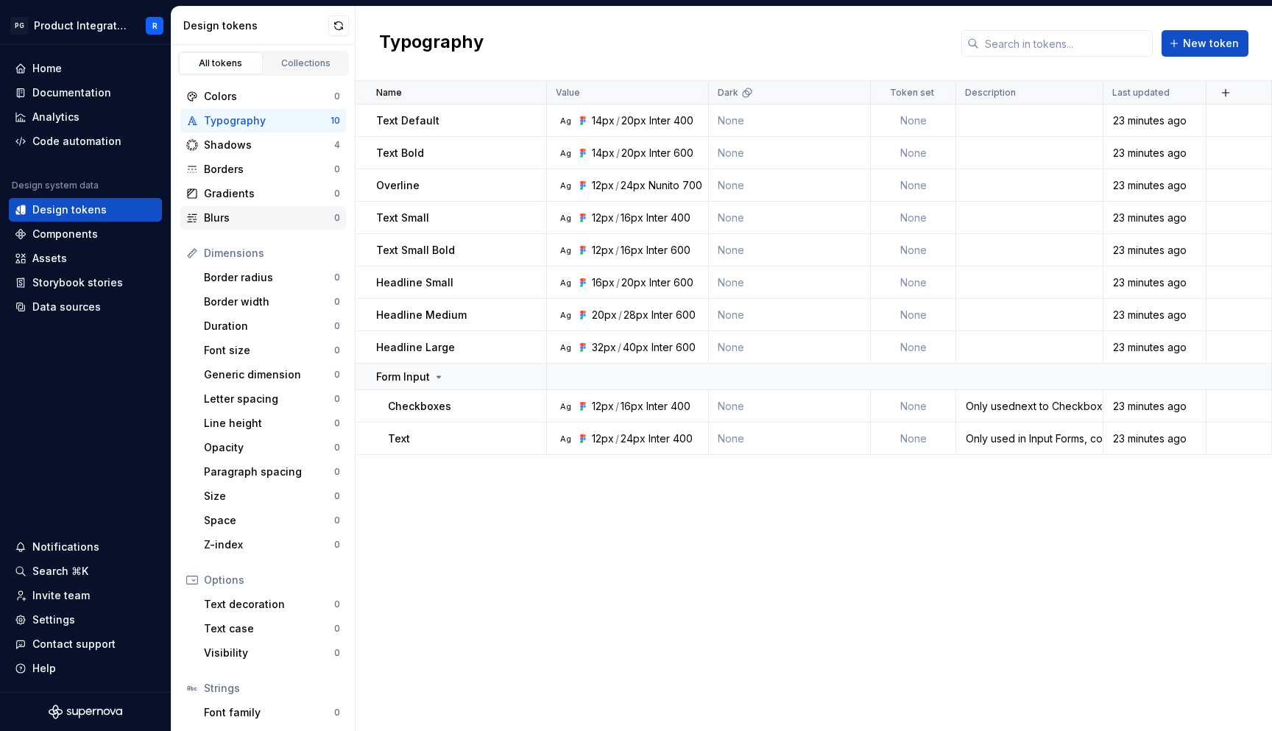
scroll to position [1, 0]
click at [247, 147] on div "Shadows" at bounding box center [269, 144] width 130 height 15
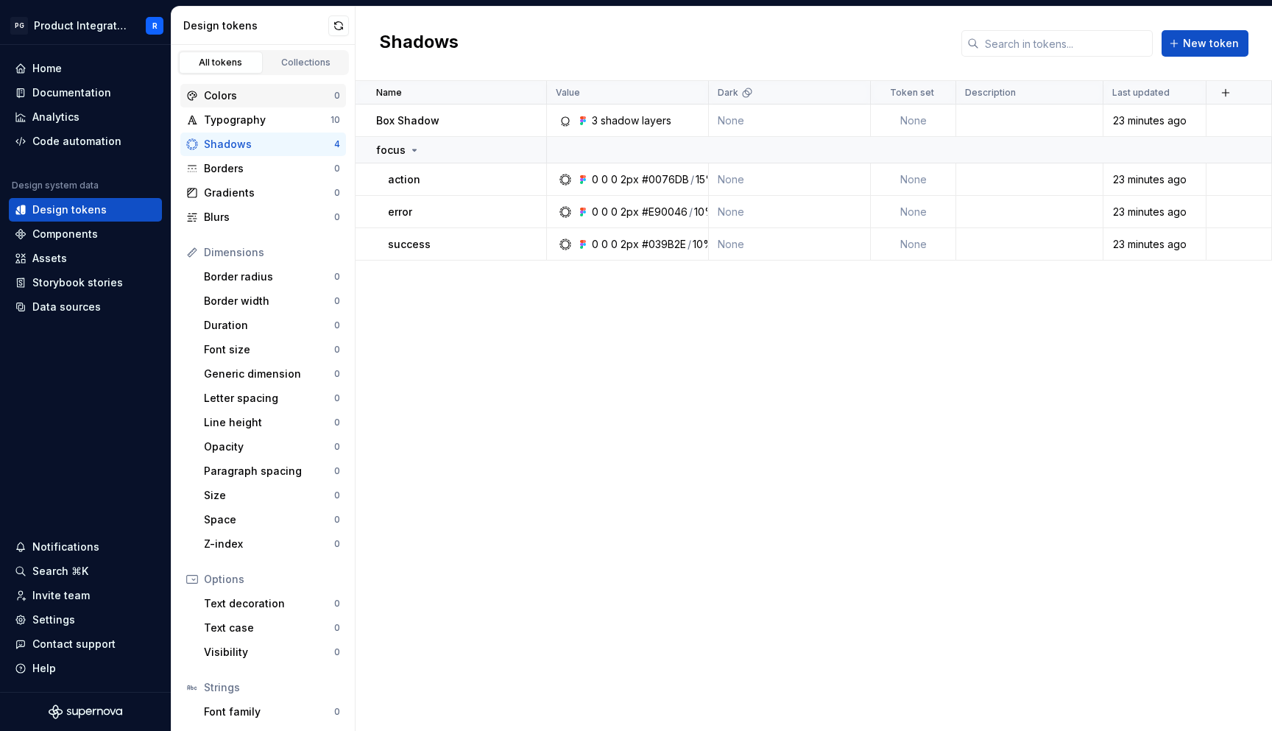
click at [244, 96] on div "Colors" at bounding box center [269, 95] width 130 height 15
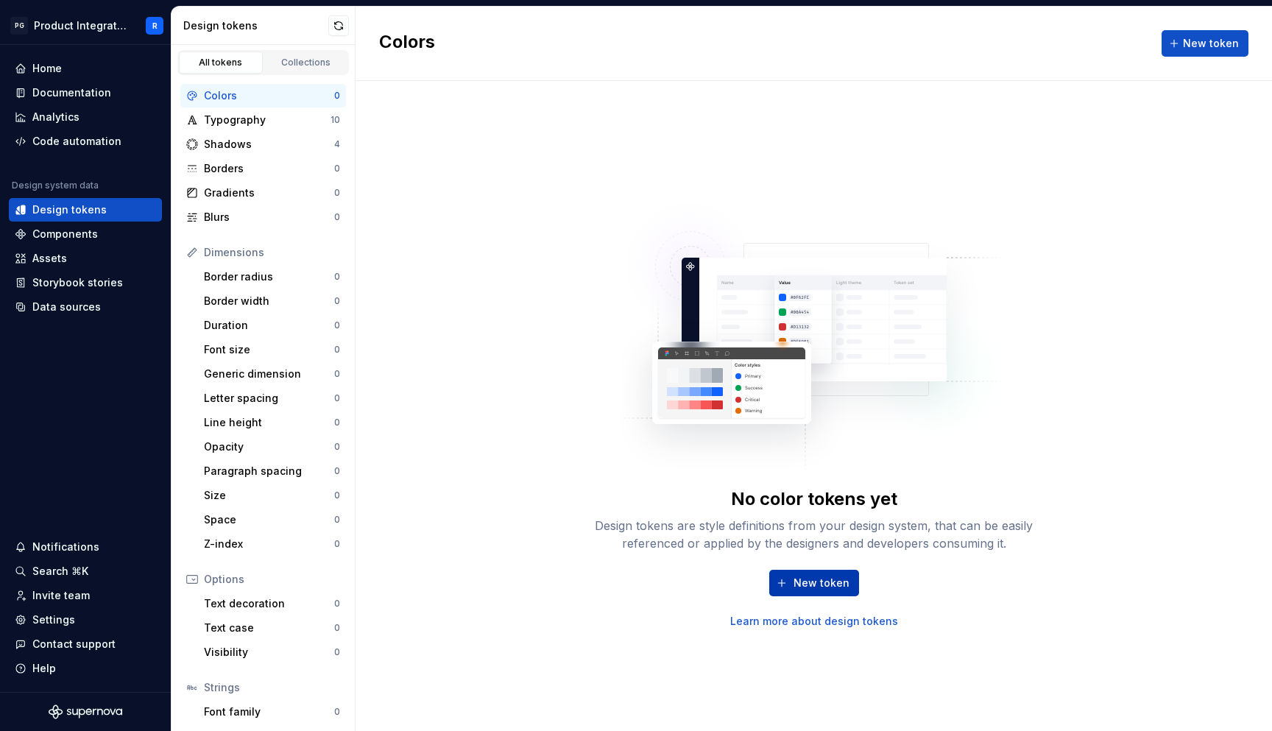
click at [809, 312] on span "New token" at bounding box center [821, 582] width 56 height 15
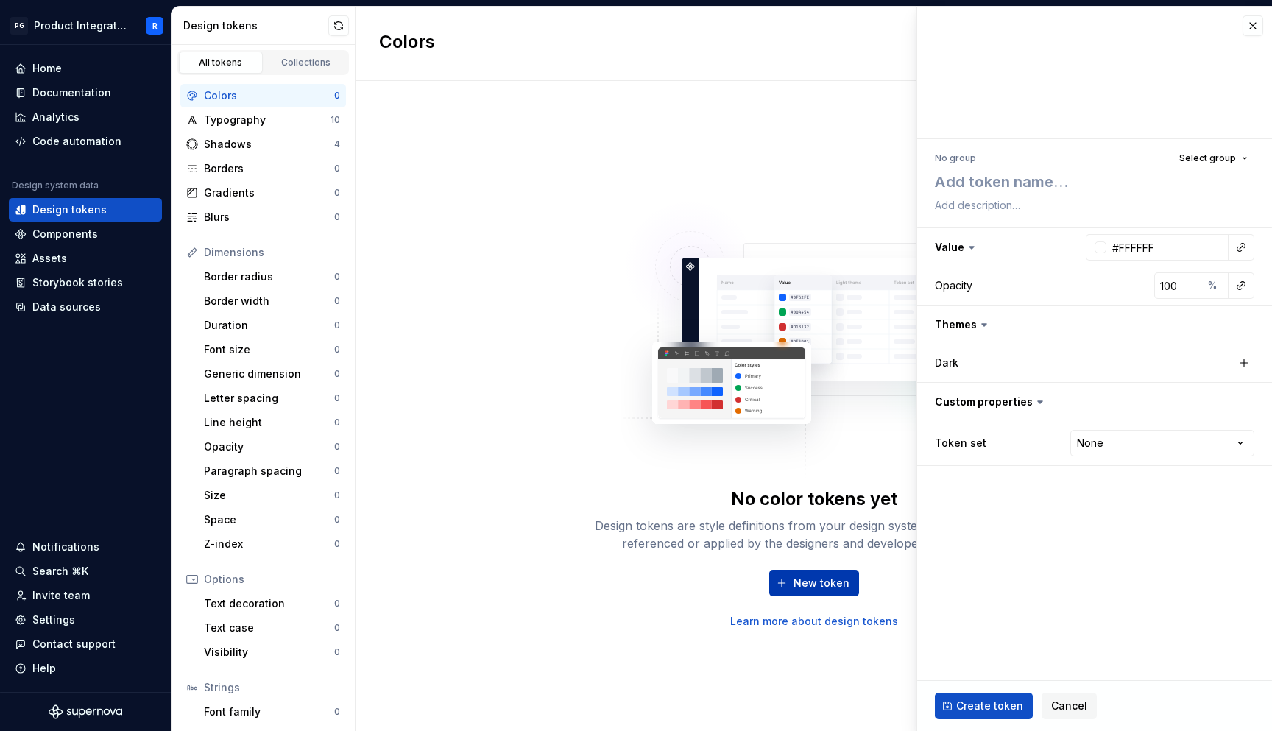
type textarea "*"
click at [1227, 161] on span "Select group" at bounding box center [1207, 158] width 57 height 12
click at [1074, 312] on span "Cancel" at bounding box center [1069, 705] width 36 height 15
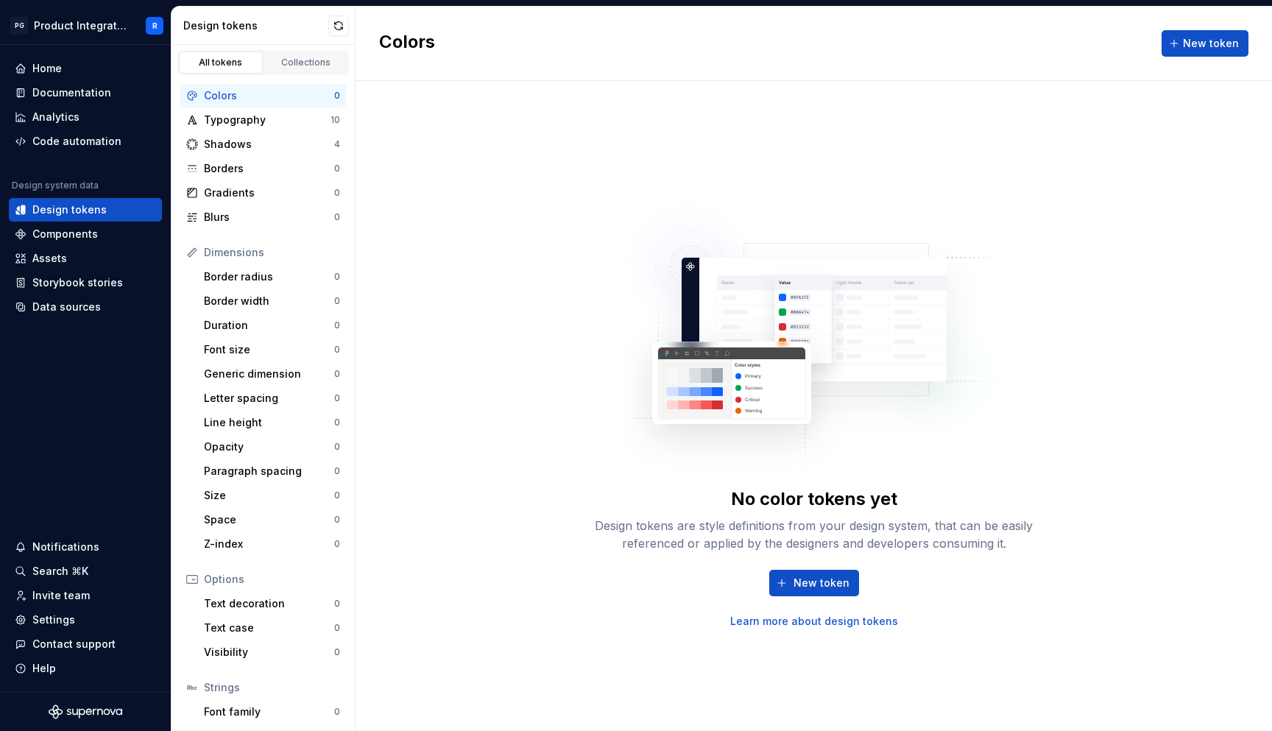
click at [483, 222] on div "No color tokens yet Design tokens are style definitions from your design system…" at bounding box center [813, 406] width 916 height 650
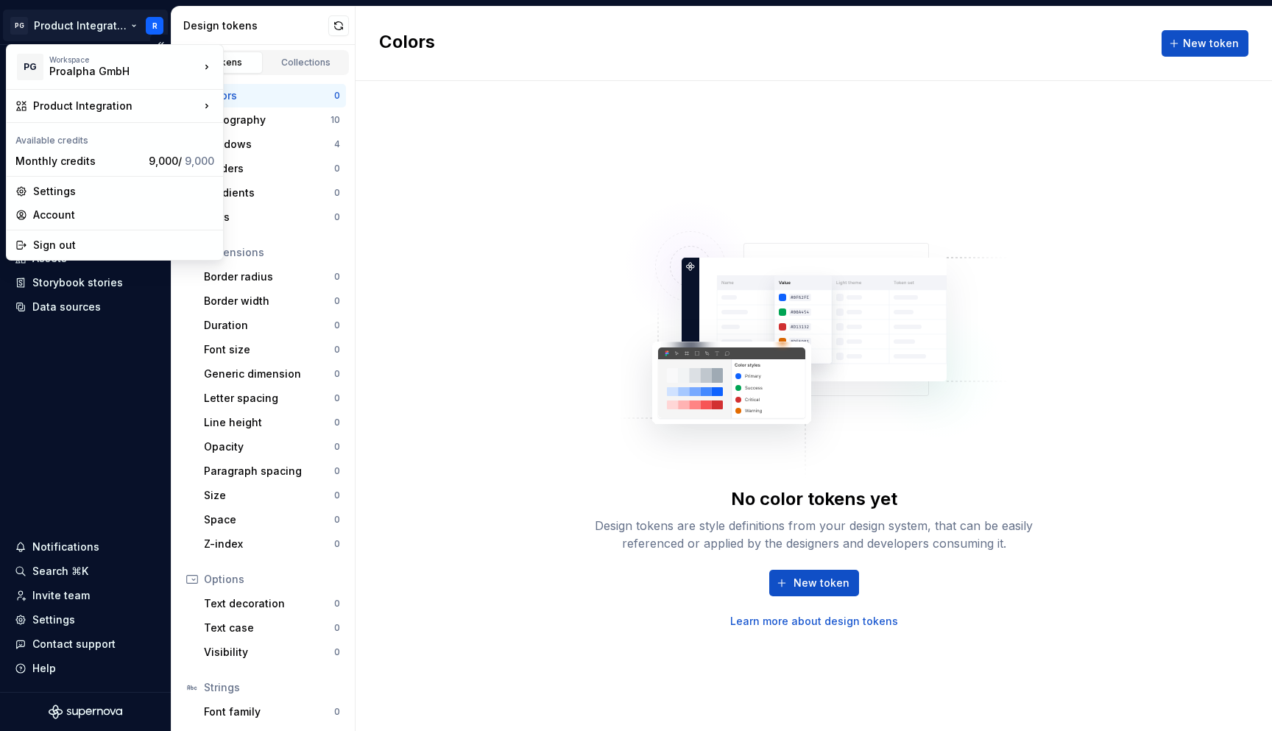
click at [155, 29] on html "PG Product Integration R Home Documentation Analytics Code automation Design sy…" at bounding box center [636, 365] width 1272 height 731
click at [59, 246] on div "Sign out" at bounding box center [123, 245] width 181 height 15
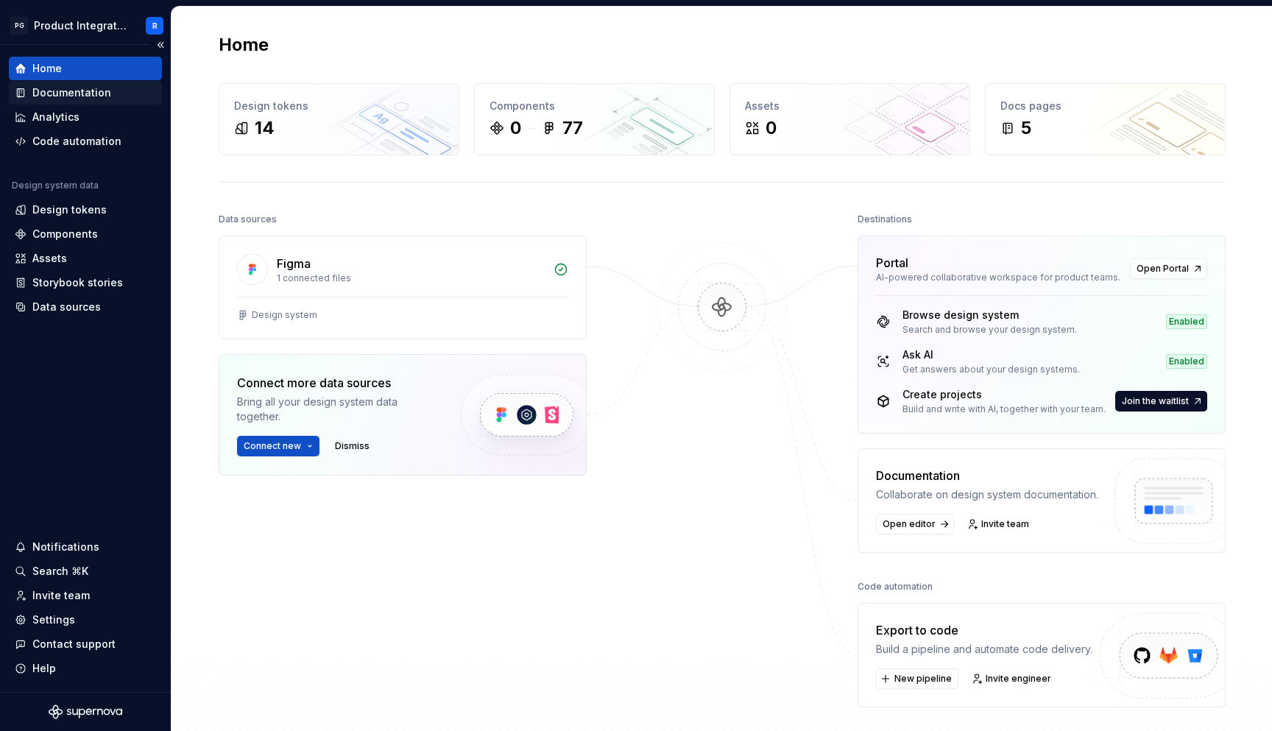
click at [69, 96] on div "Documentation" at bounding box center [71, 92] width 79 height 15
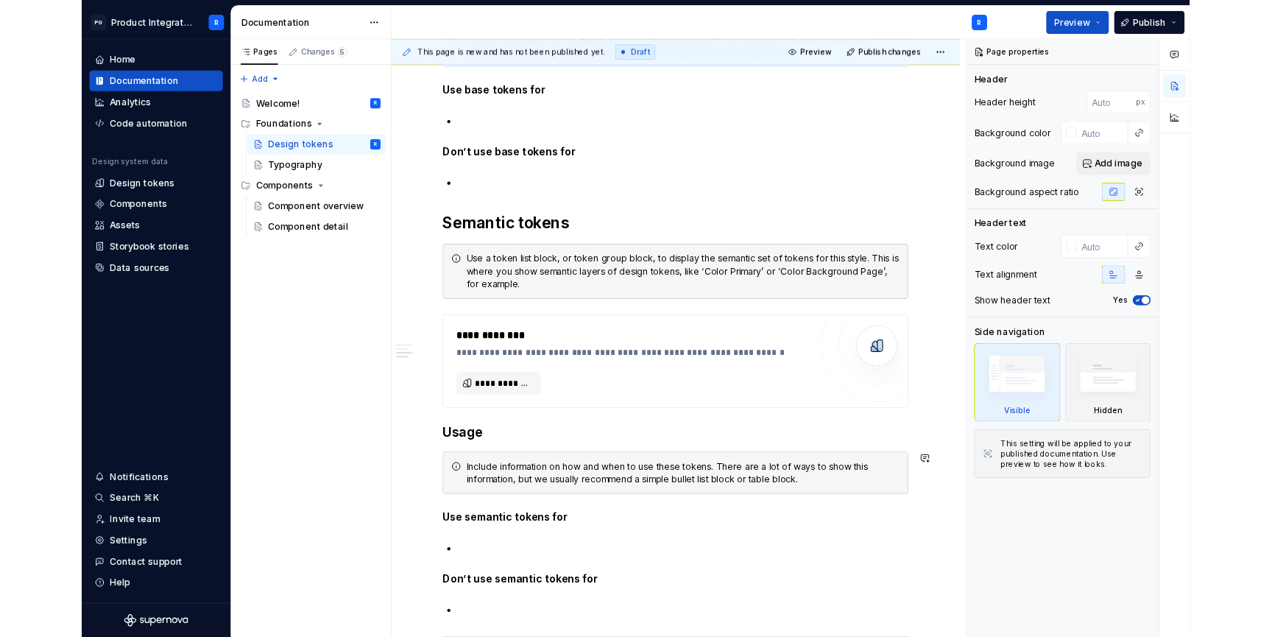
scroll to position [793, 0]
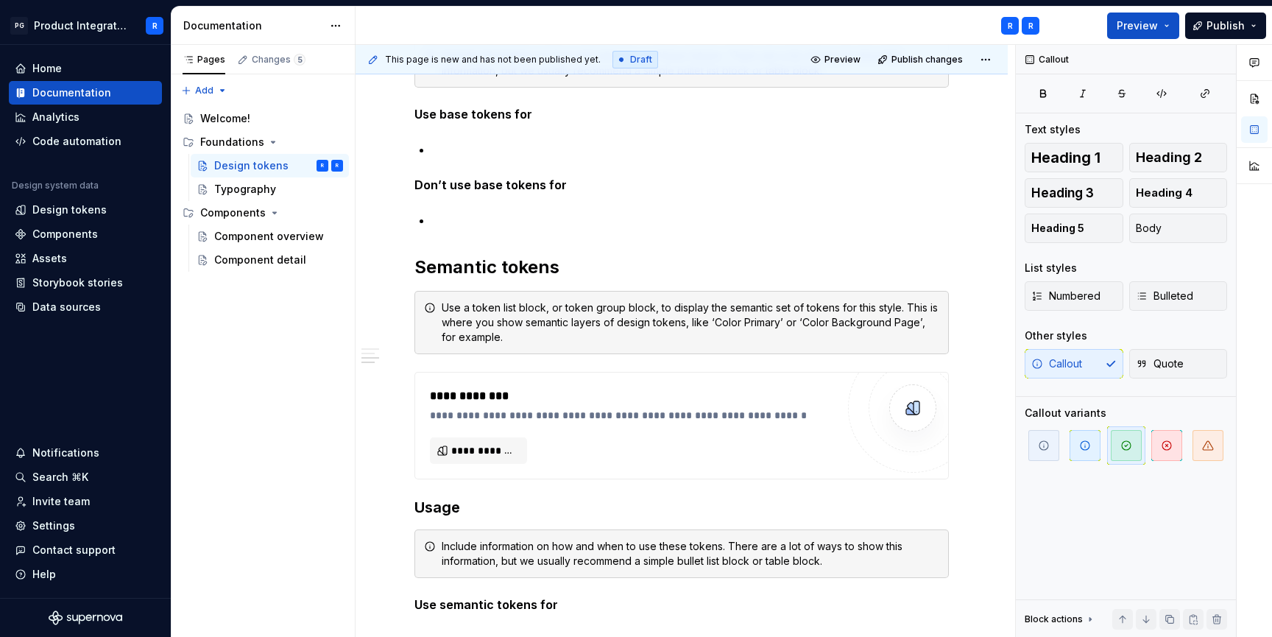
type textarea "*"
click at [48, 71] on div "Home" at bounding box center [46, 68] width 29 height 15
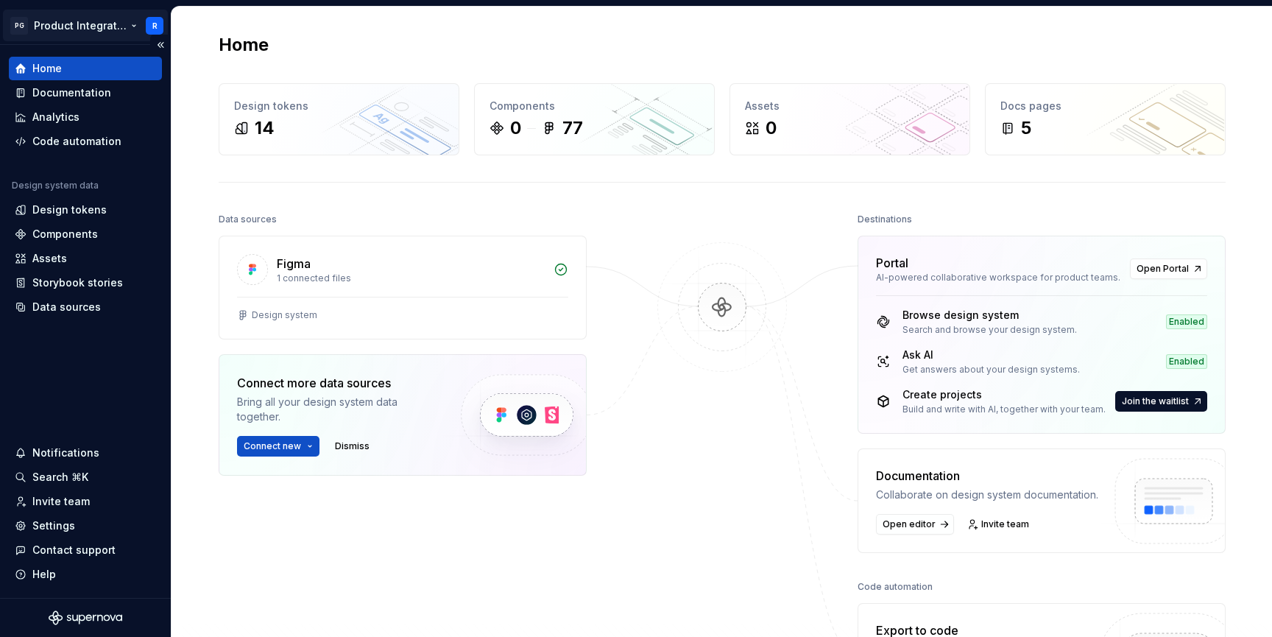
click at [146, 27] on html "PG Product Integration R Home Documentation Analytics Code automation Design sy…" at bounding box center [636, 318] width 1272 height 637
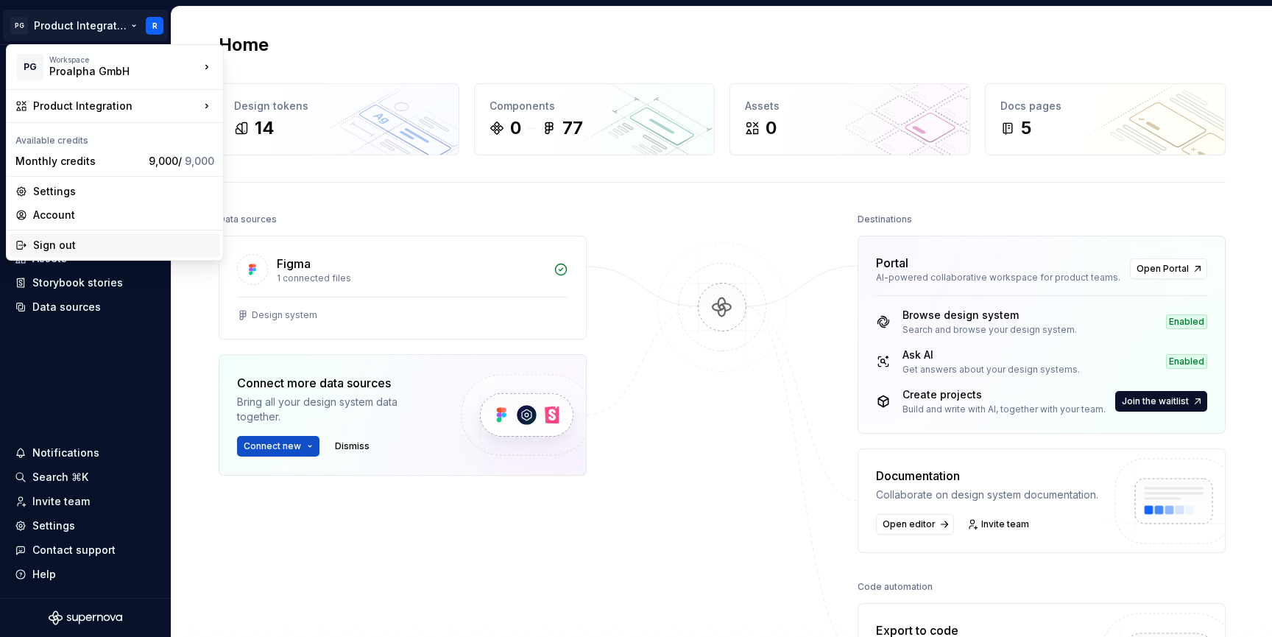
click at [52, 242] on div "Sign out" at bounding box center [123, 245] width 181 height 15
